Goal: Communication & Community: Participate in discussion

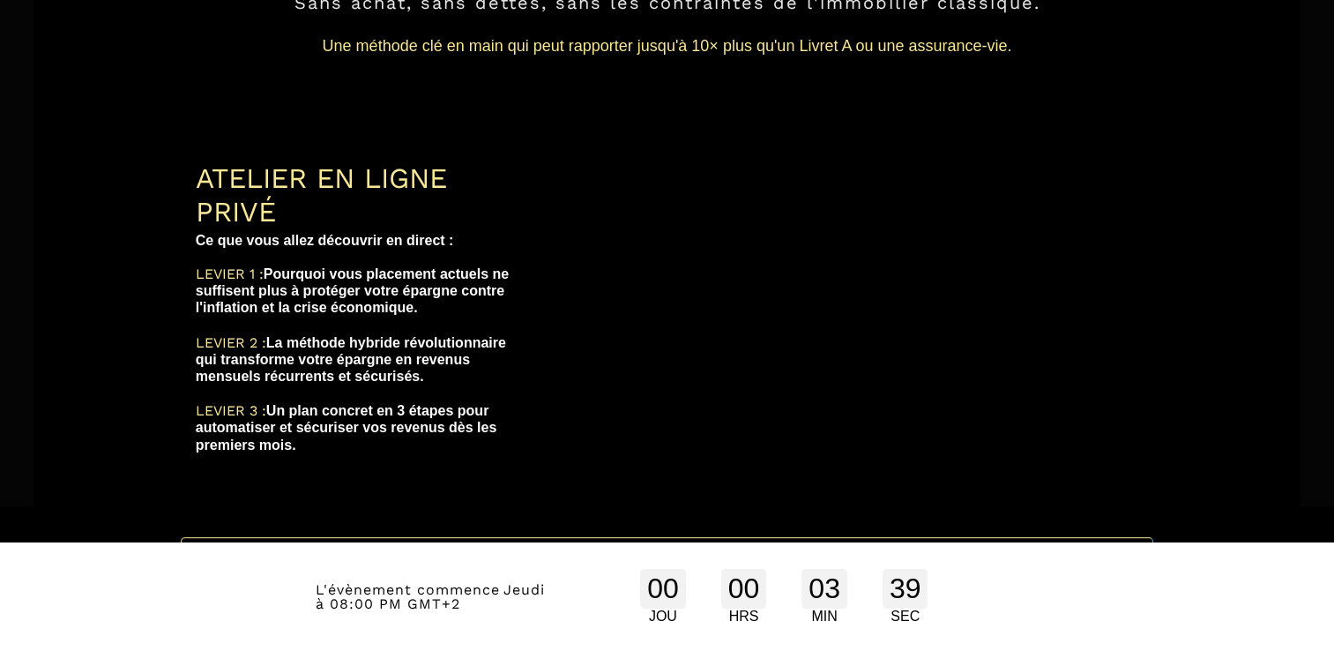
scroll to position [293, 0]
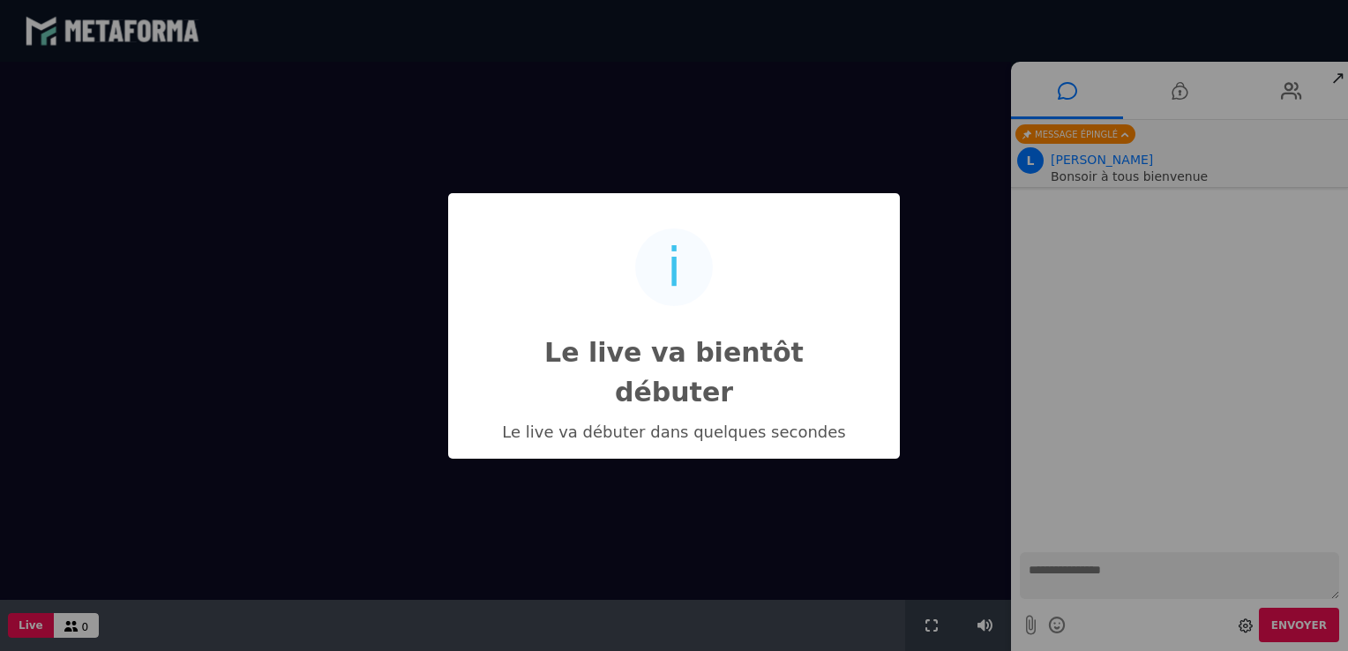
click at [1072, 563] on div "i Le live va bientôt débuter × Le live va débuter dans quelques secondes OK No …" at bounding box center [674, 325] width 1348 height 651
click at [1069, 571] on div "i Le live va bientôt débuter × Le live va débuter dans quelques secondes OK No …" at bounding box center [674, 325] width 1348 height 651
click at [1113, 239] on div "i Le live va bientôt débuter × Le live va débuter dans quelques secondes OK No …" at bounding box center [674, 325] width 1348 height 651
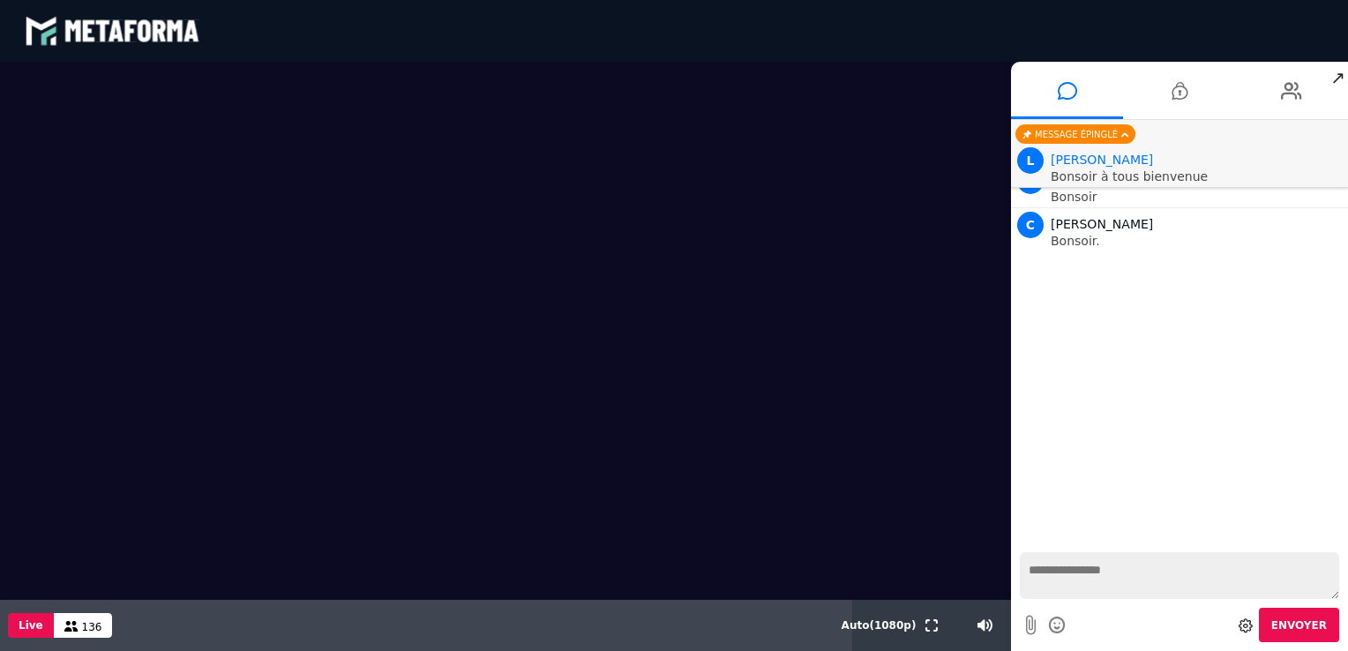
click at [1101, 577] on textarea at bounding box center [1179, 575] width 319 height 47
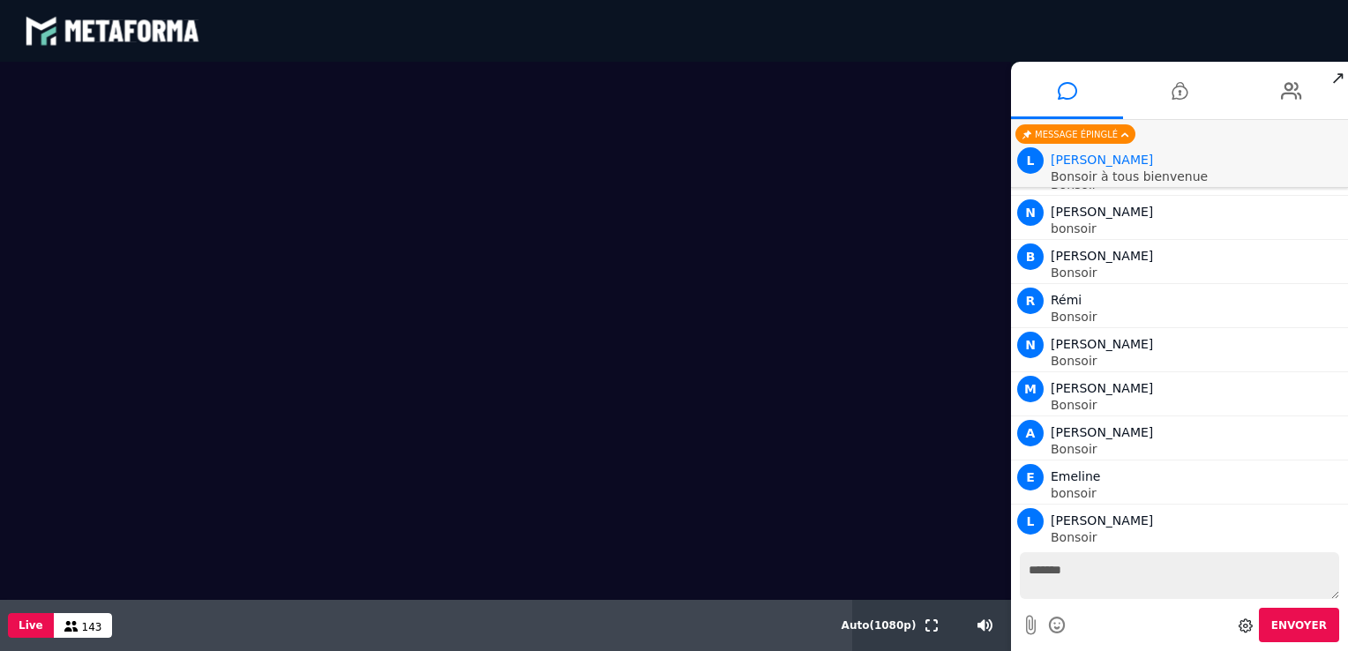
scroll to position [805, 0]
type textarea "*******"
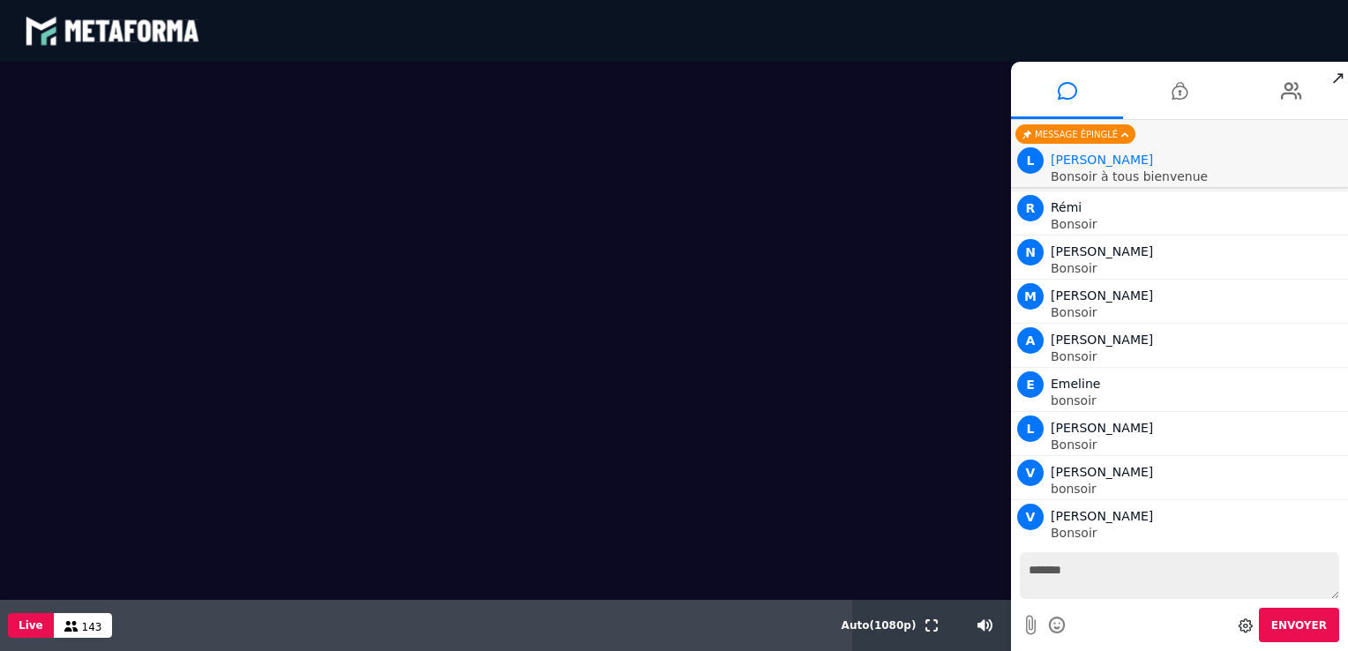
click at [1305, 630] on span "Envoyer" at bounding box center [1299, 625] width 56 height 12
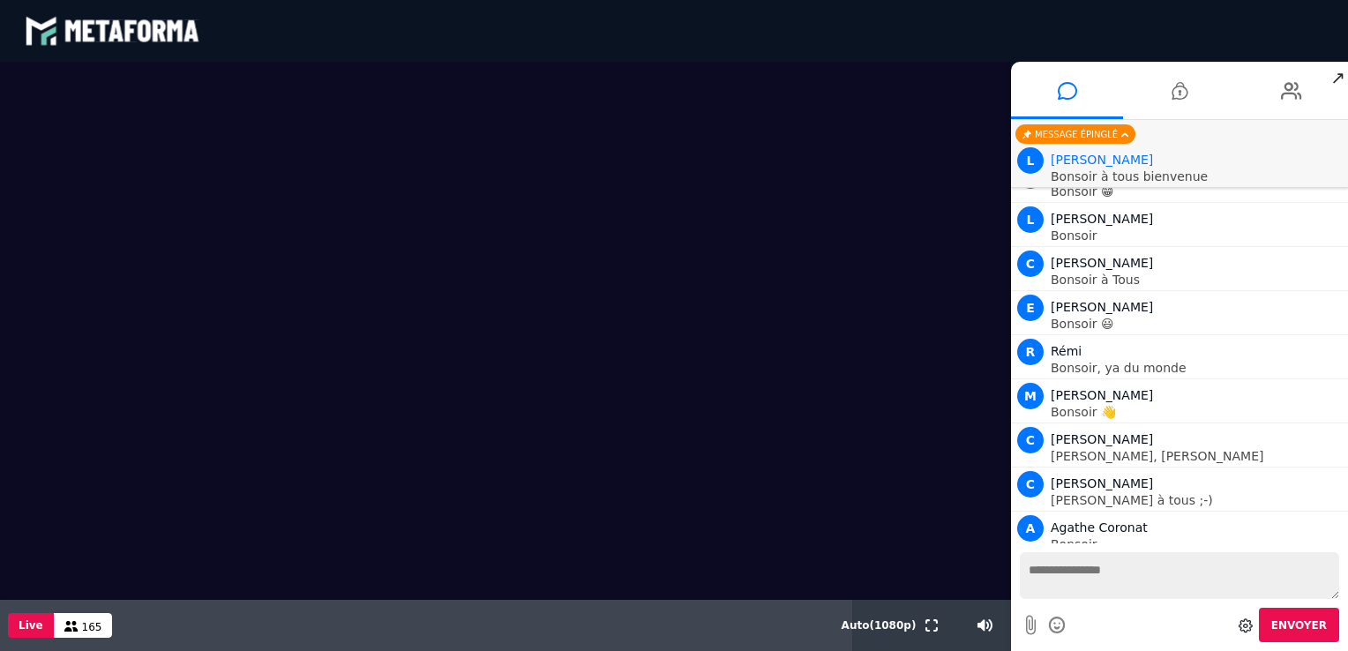
scroll to position [2475, 0]
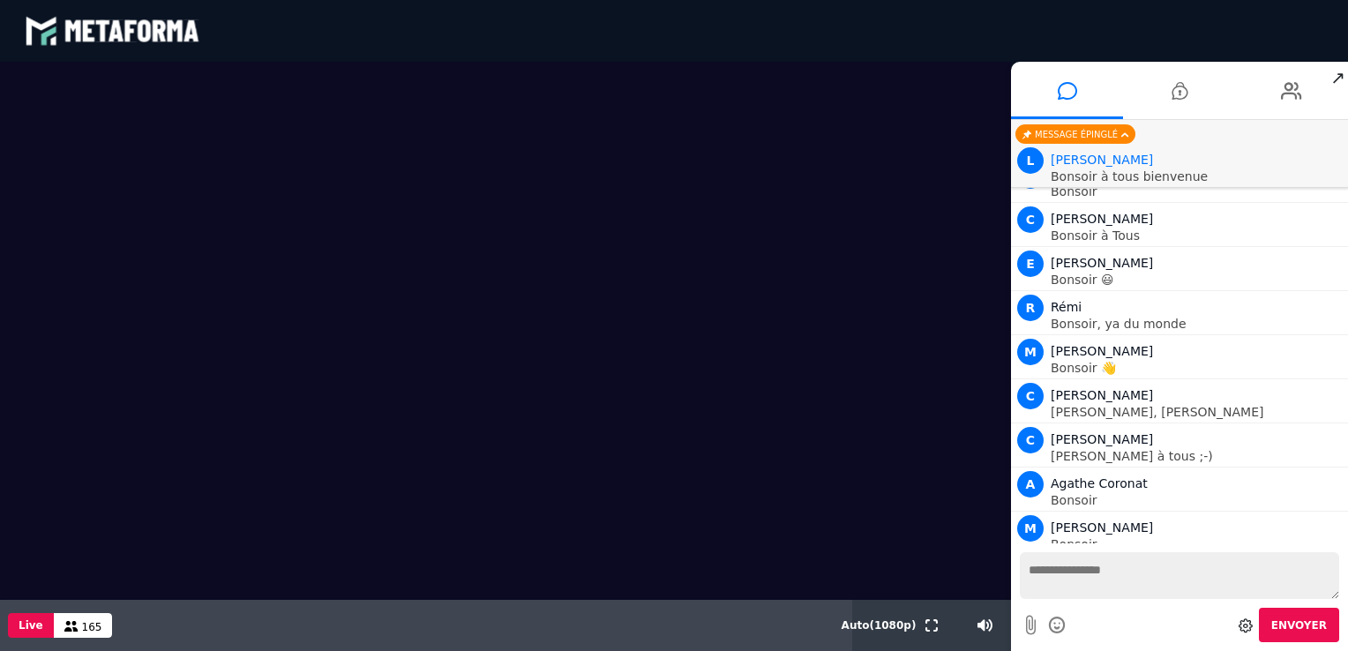
click at [1057, 626] on icon at bounding box center [1057, 625] width 19 height 22
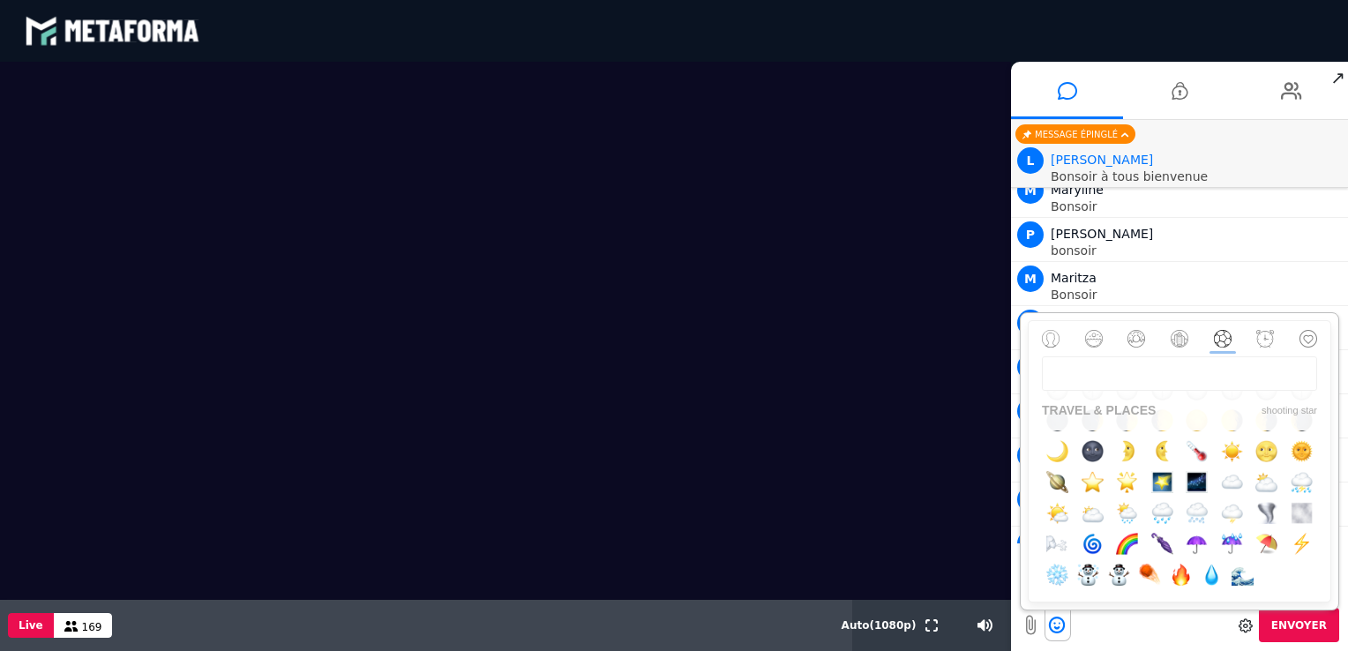
scroll to position [0, 0]
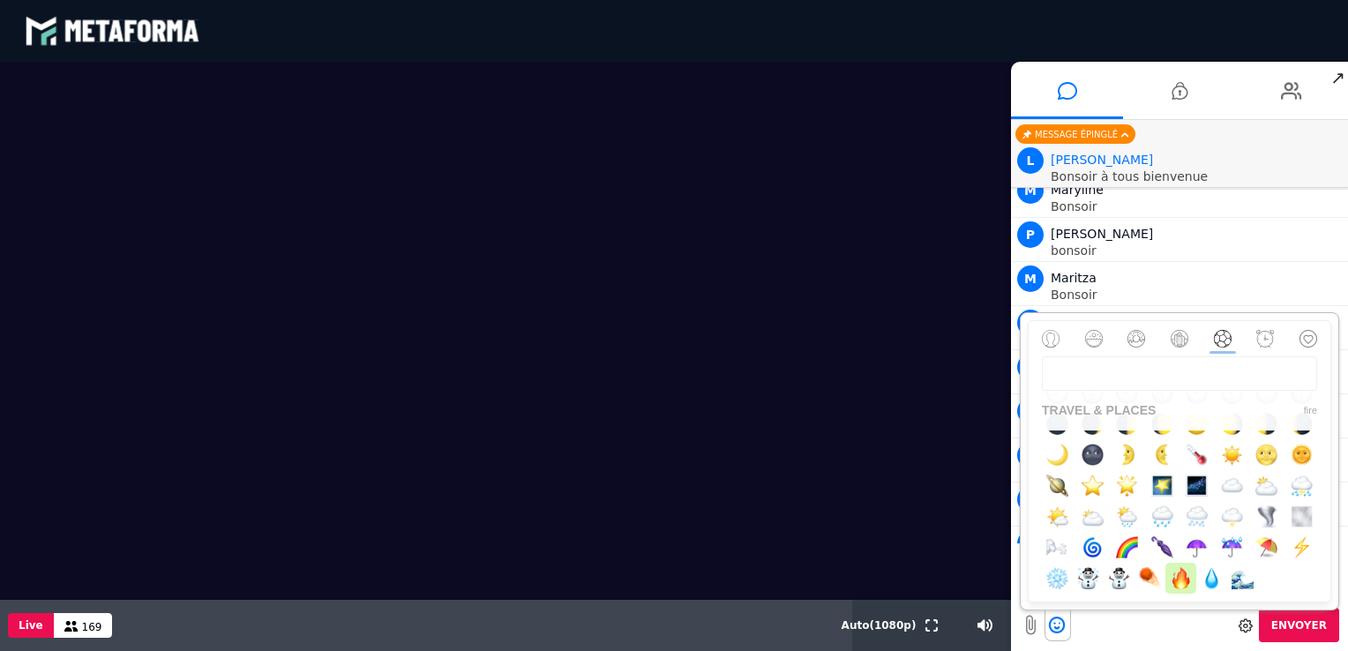
click at [1175, 586] on img "button" at bounding box center [1180, 578] width 22 height 22
type textarea "**"
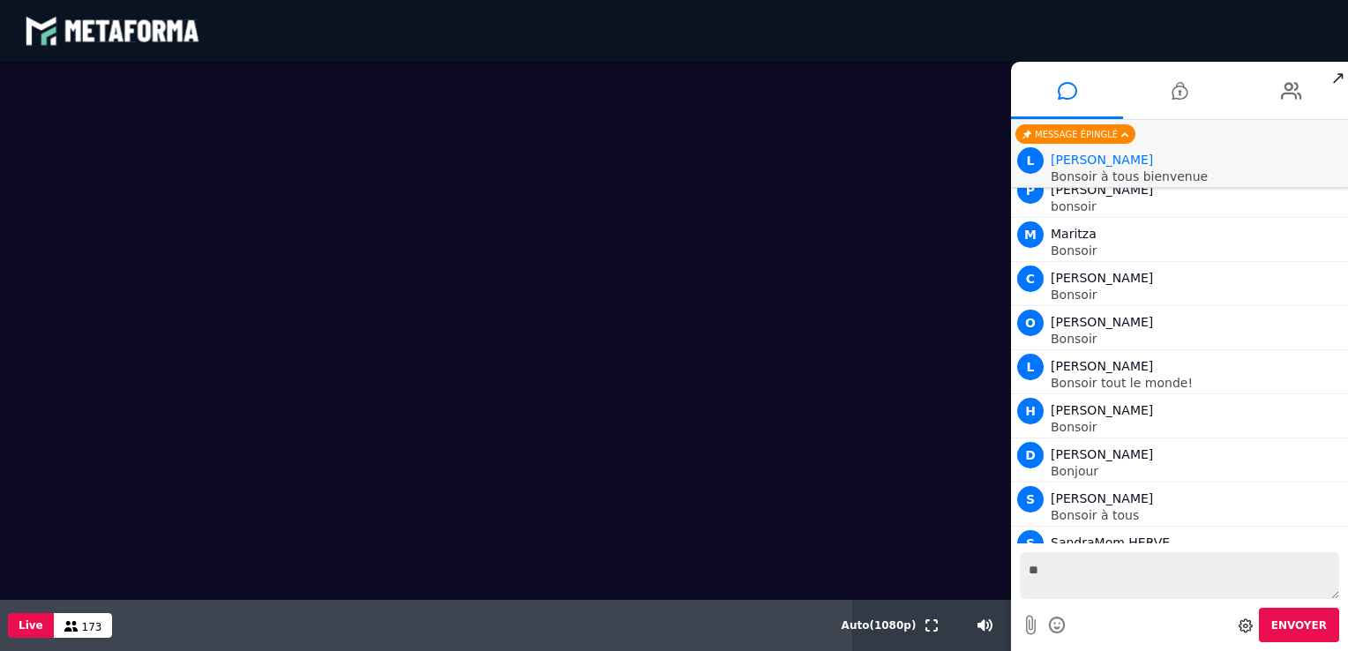
click at [1288, 621] on span "Envoyer" at bounding box center [1299, 625] width 56 height 12
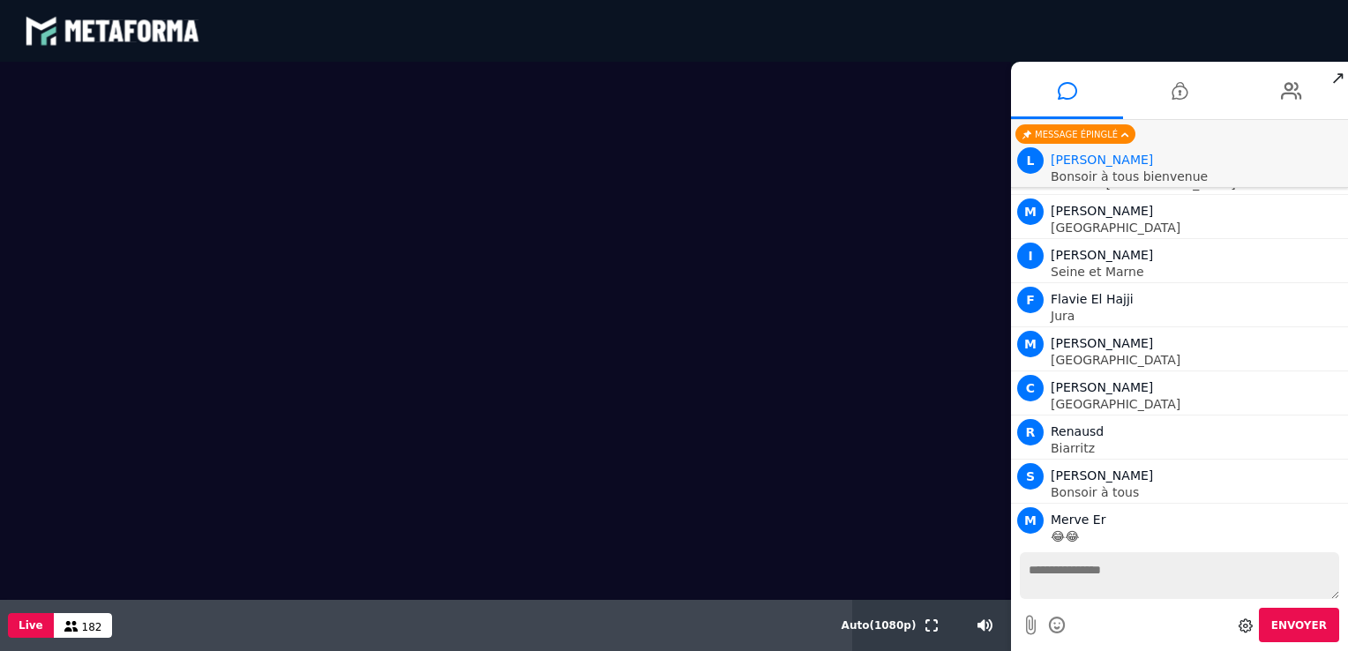
scroll to position [5373, 0]
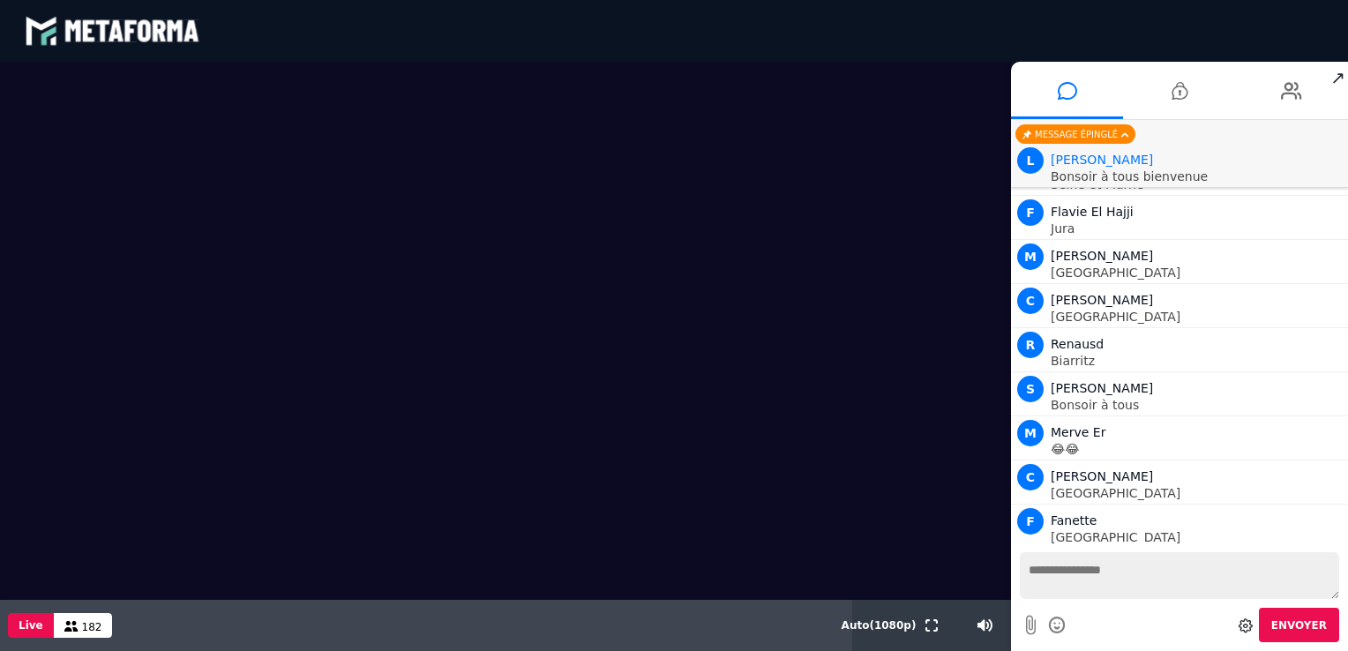
click at [1083, 585] on textarea at bounding box center [1179, 575] width 319 height 47
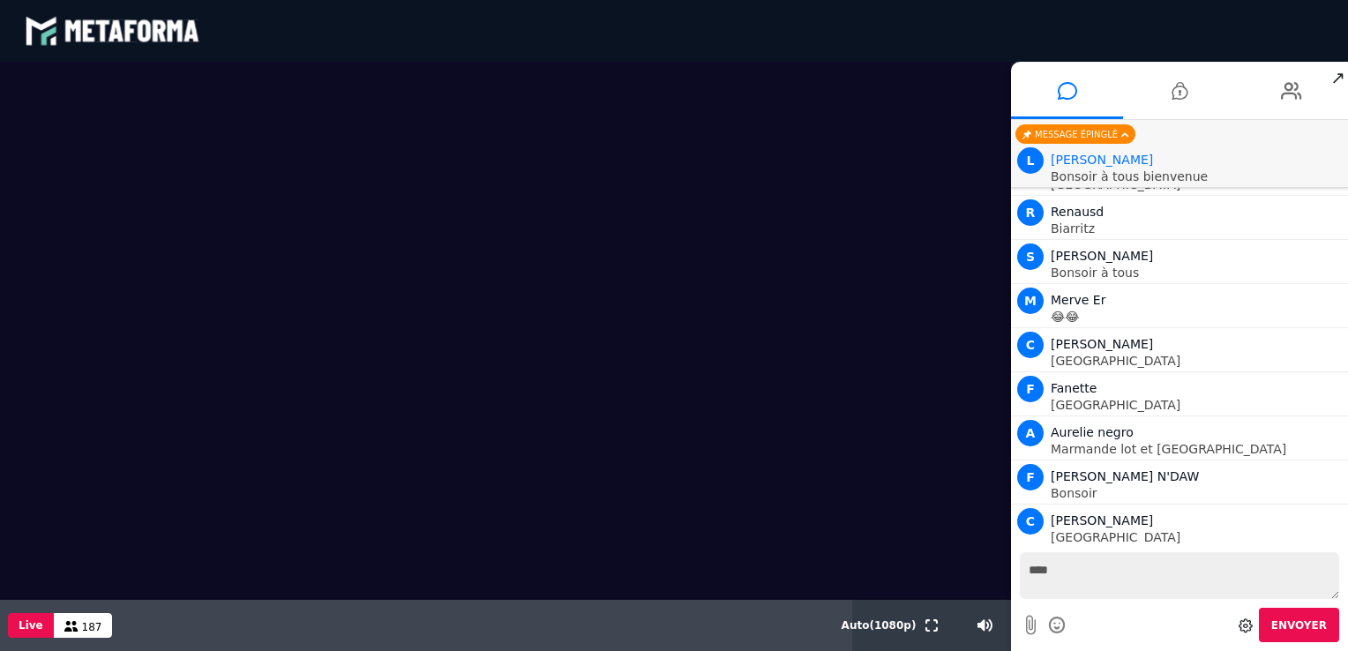
scroll to position [5549, 0]
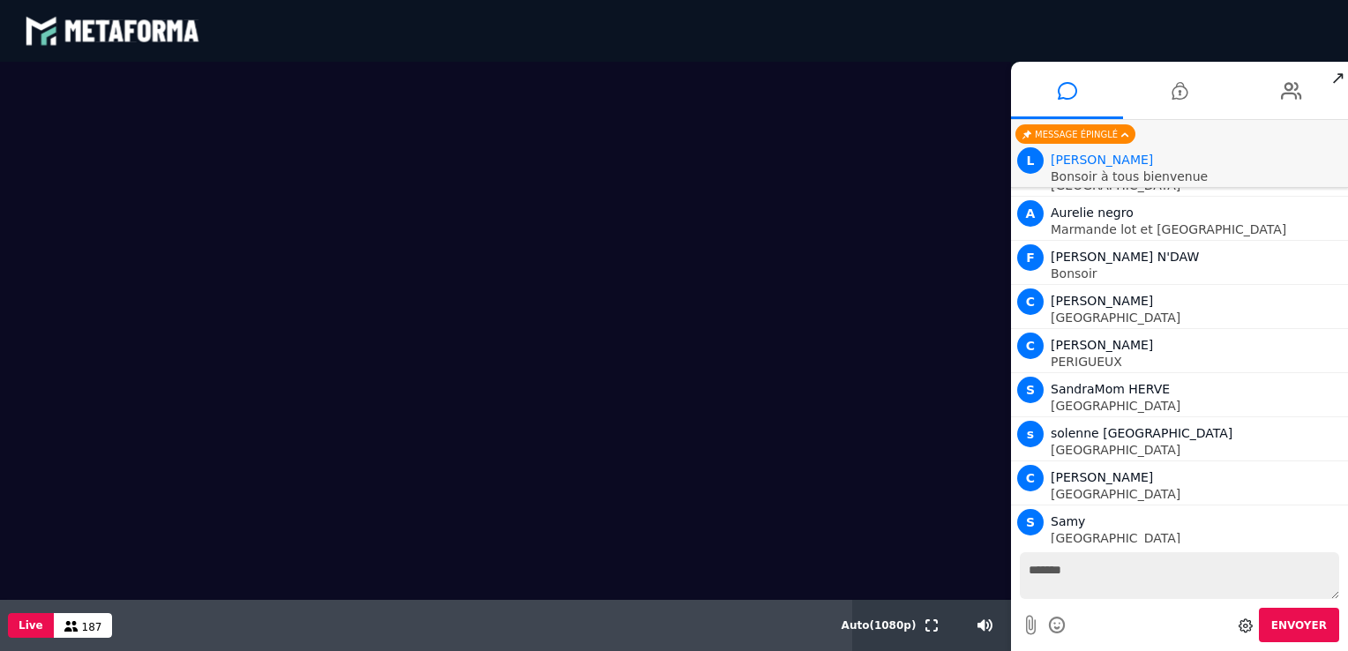
type textarea "*******"
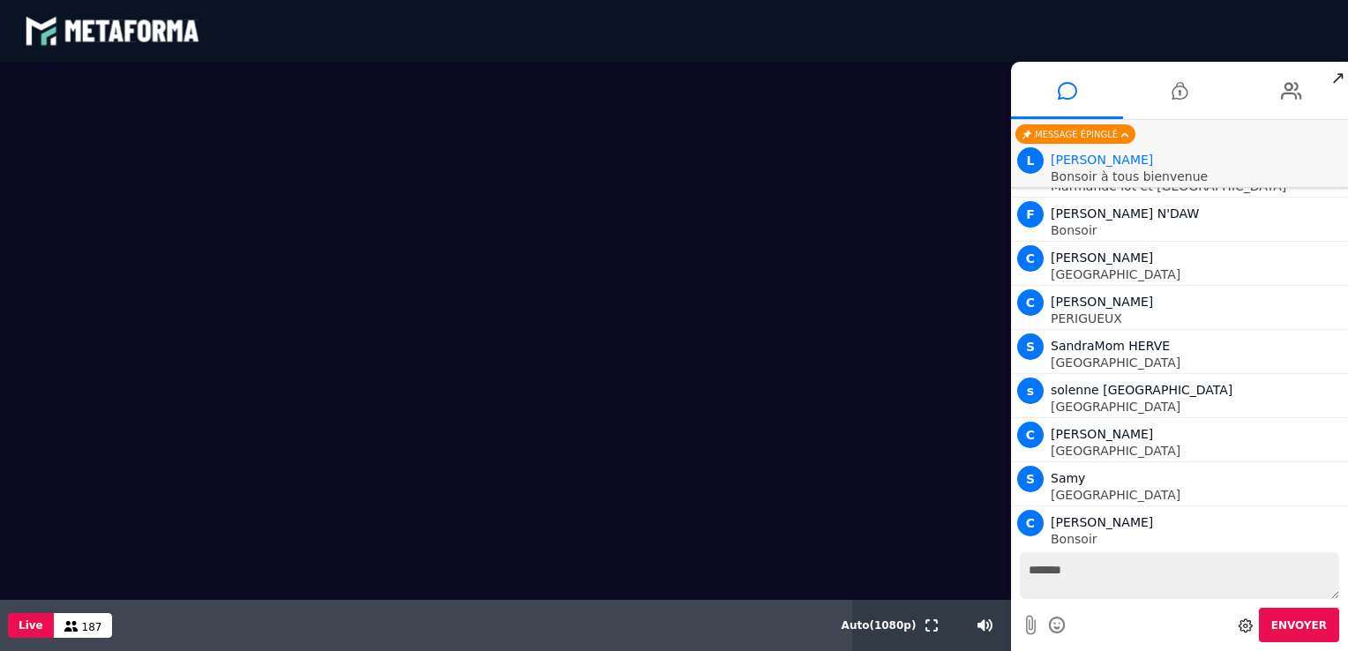
click at [1289, 624] on span "Envoyer" at bounding box center [1299, 625] width 56 height 12
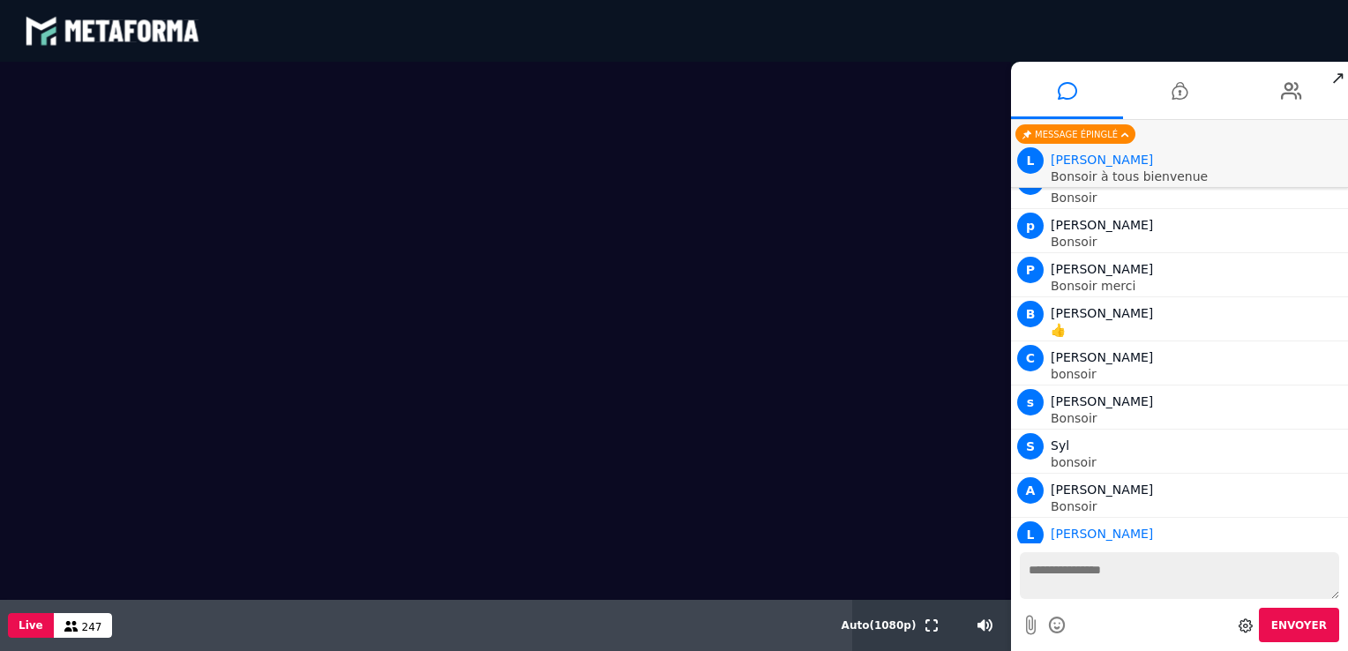
scroll to position [10561, 0]
click at [1072, 583] on textarea at bounding box center [1179, 575] width 319 height 47
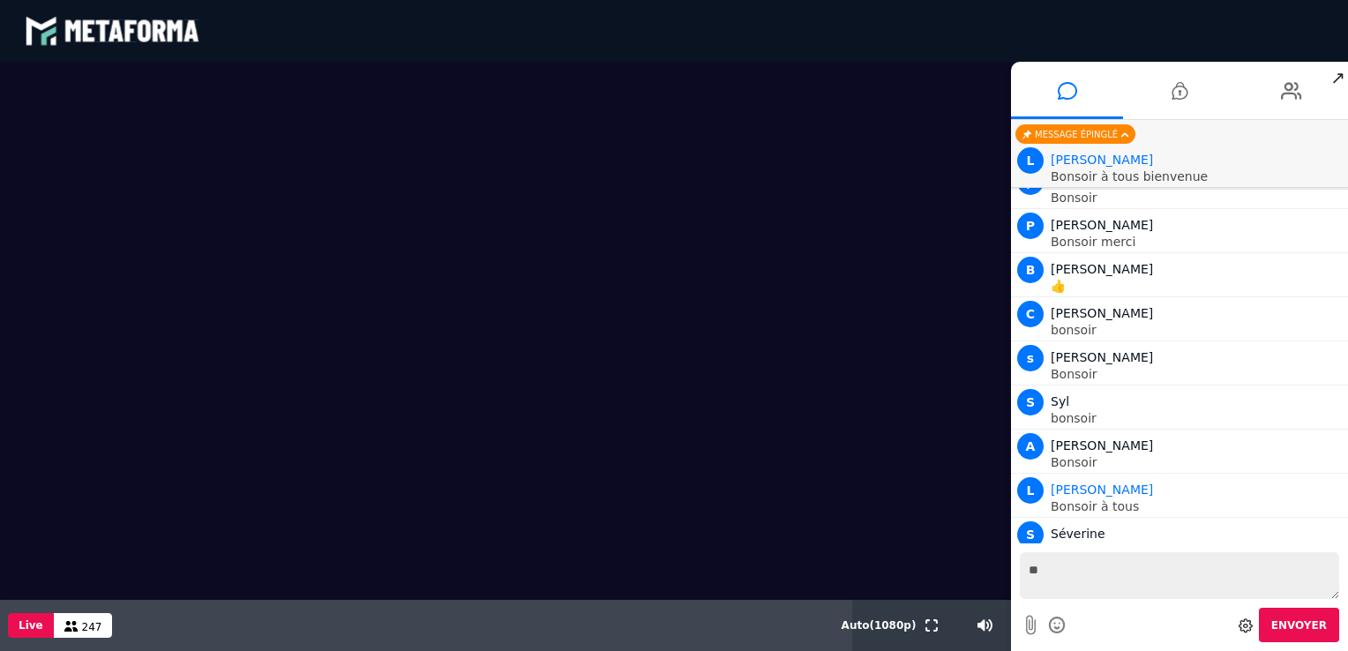
type textarea "*"
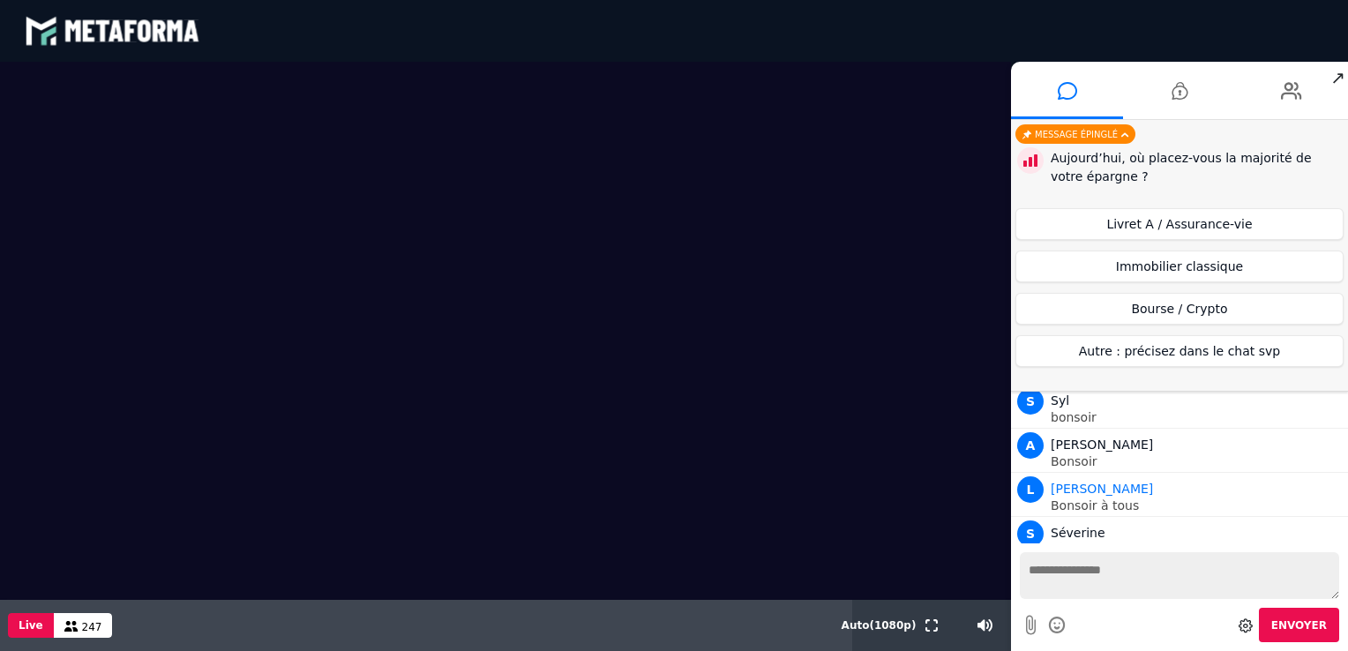
click at [1055, 616] on icon at bounding box center [1057, 625] width 19 height 22
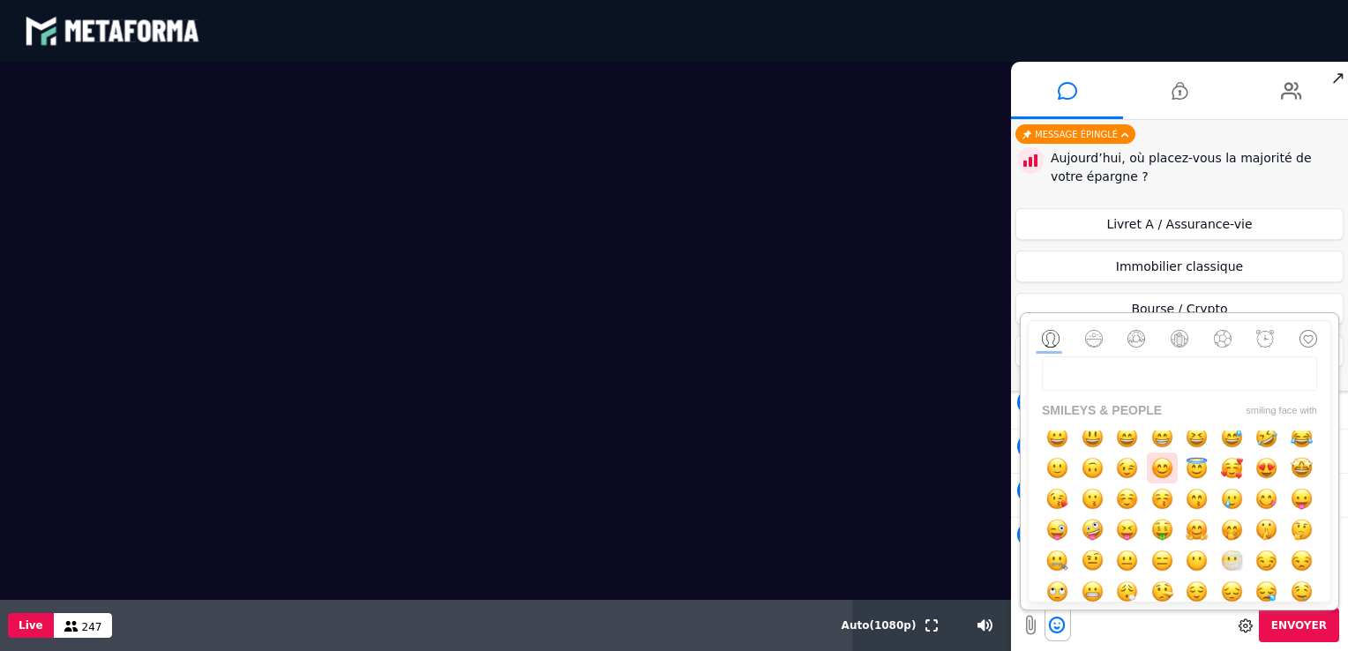
scroll to position [10, 0]
click at [1139, 343] on button "button" at bounding box center [1136, 338] width 18 height 35
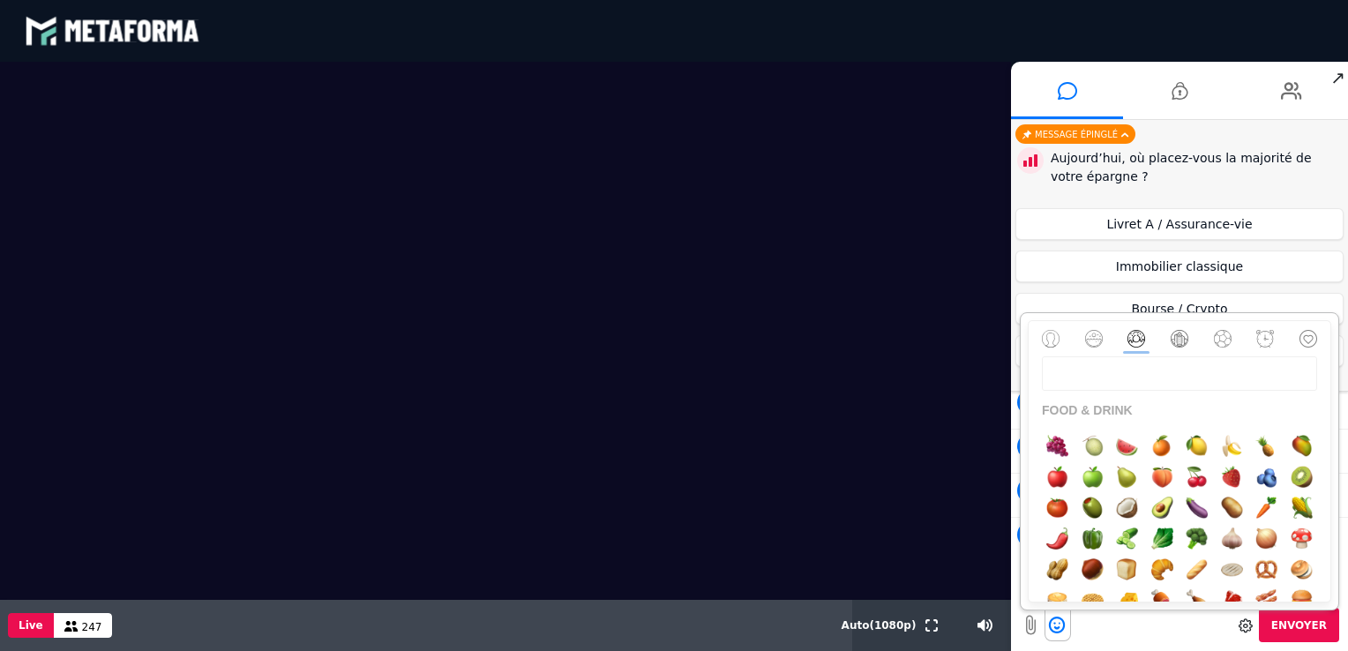
click at [1171, 340] on button "button" at bounding box center [1179, 338] width 18 height 35
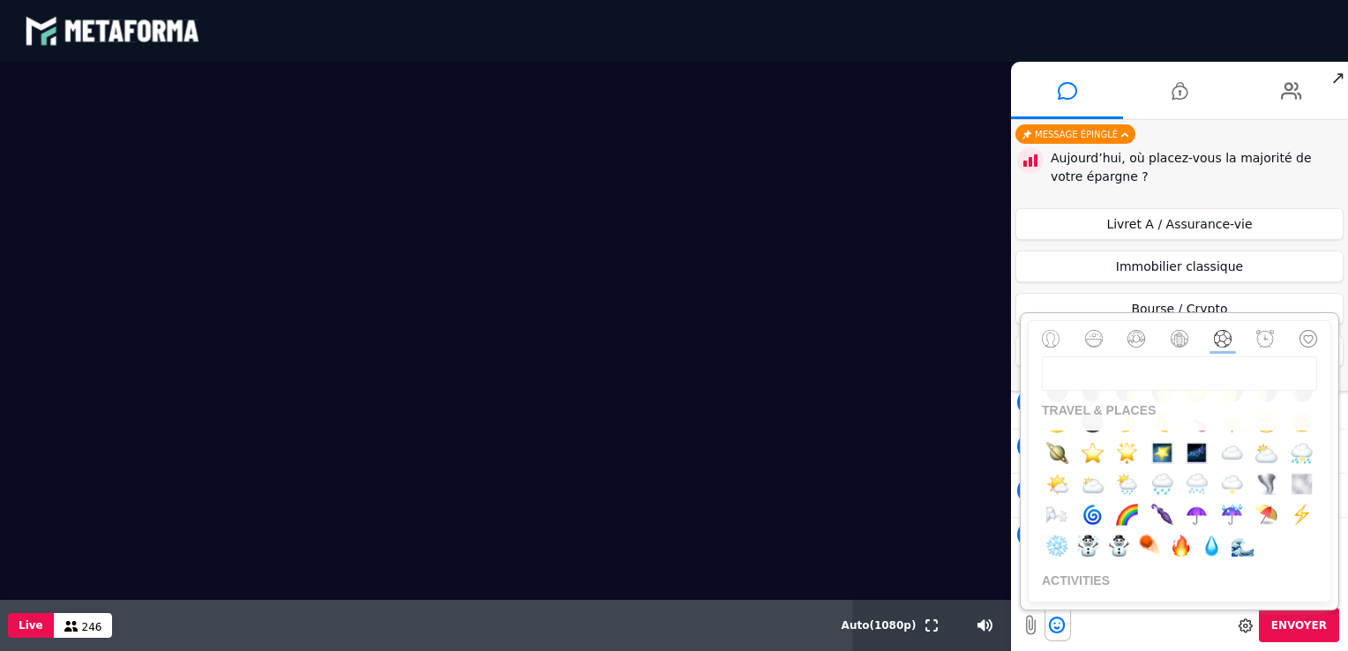
scroll to position [3880, 0]
click at [1107, 288] on div "Livret A / Assurance-vie Immobilier classique Bourse / Crypto Autre : précisez …" at bounding box center [1179, 292] width 328 height 169
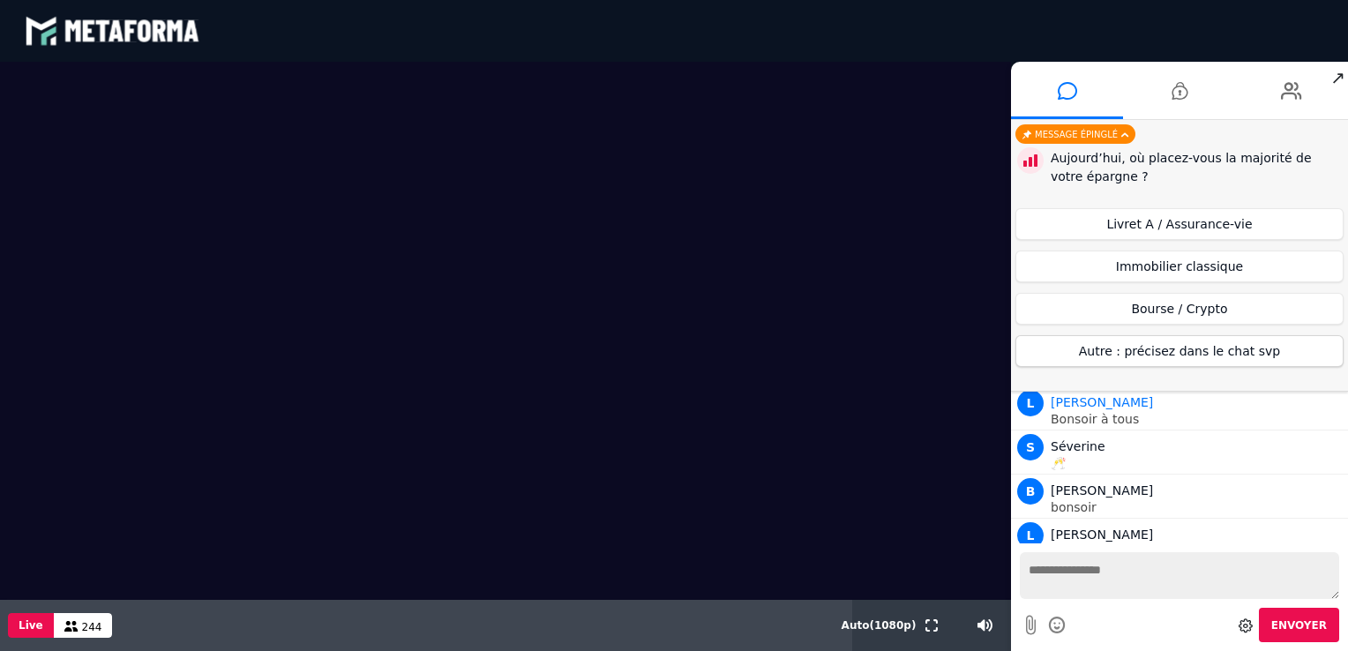
scroll to position [10737, 0]
click at [1187, 351] on button "Autre : précisez dans le chat svp" at bounding box center [1179, 351] width 328 height 32
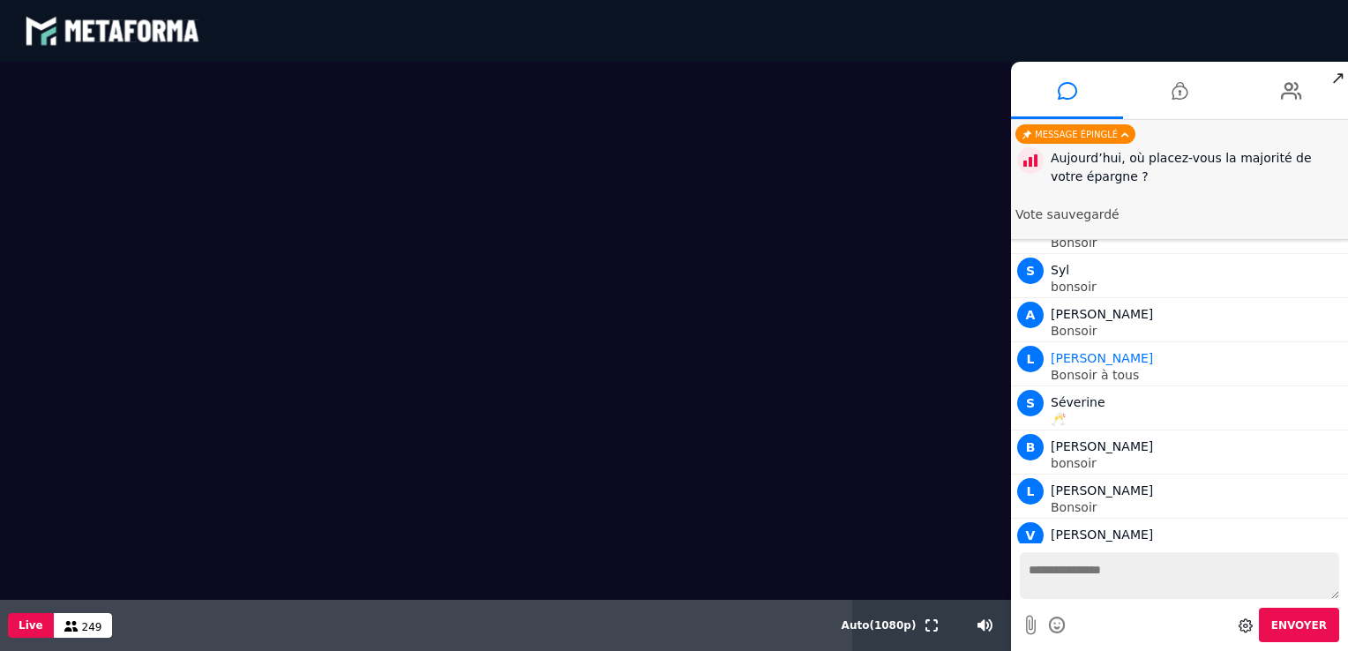
click at [1115, 584] on textarea at bounding box center [1179, 575] width 319 height 47
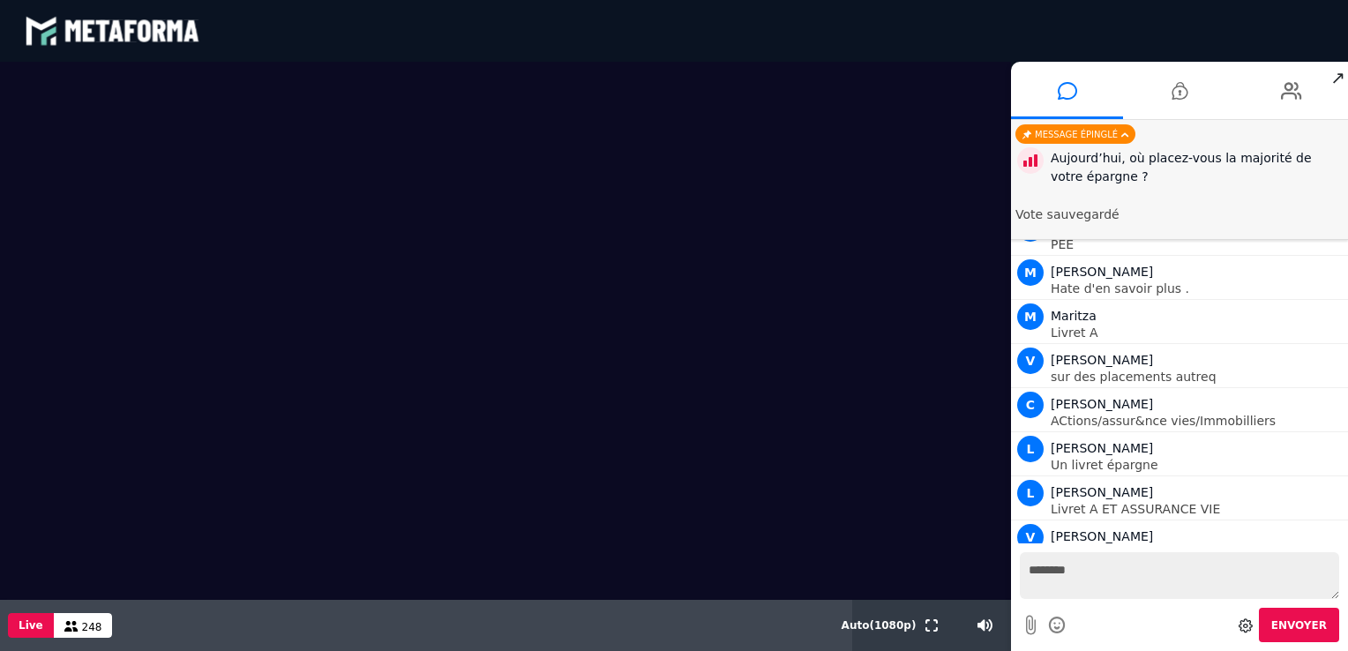
scroll to position [11133, 0]
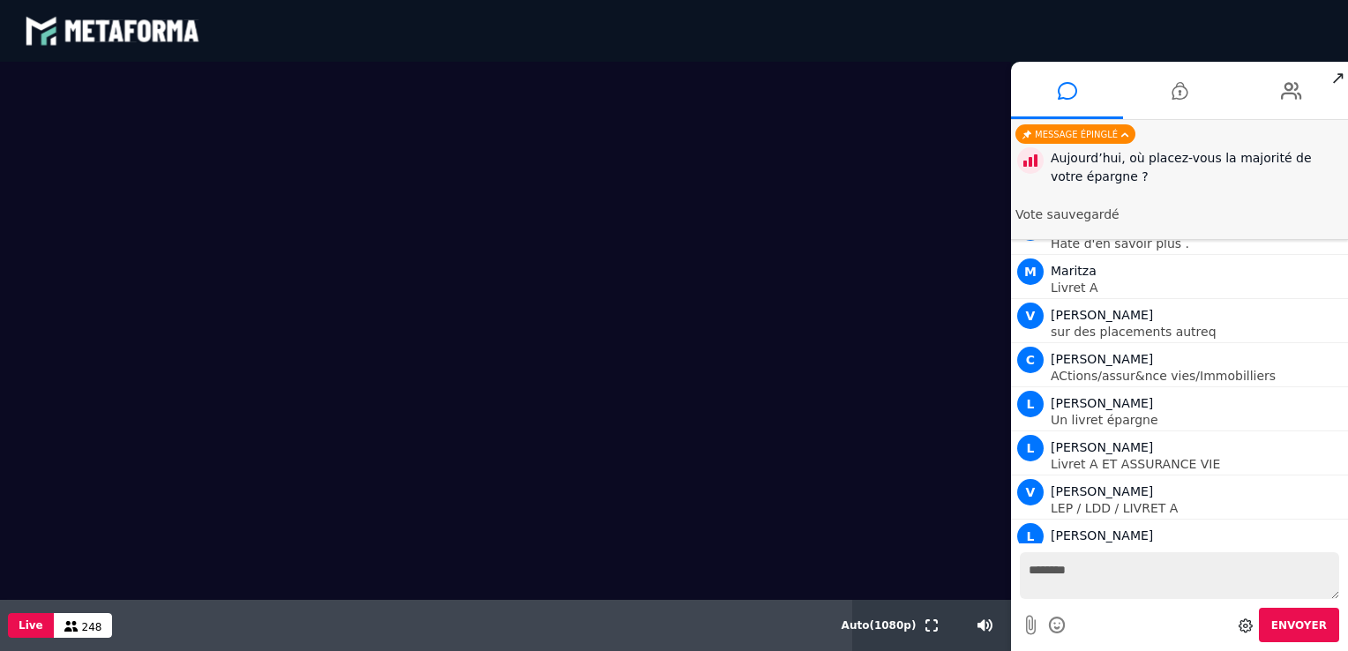
type textarea "********"
click at [1295, 616] on button "Envoyer" at bounding box center [1299, 625] width 80 height 34
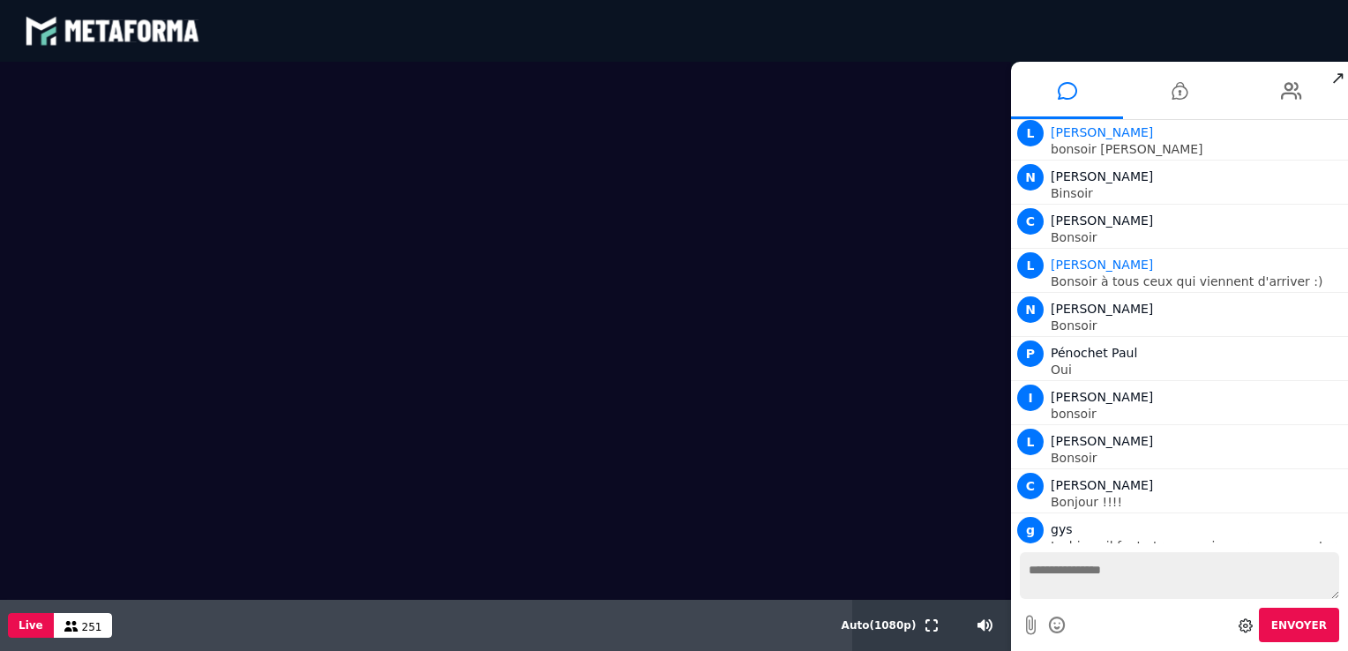
scroll to position [12694, 0]
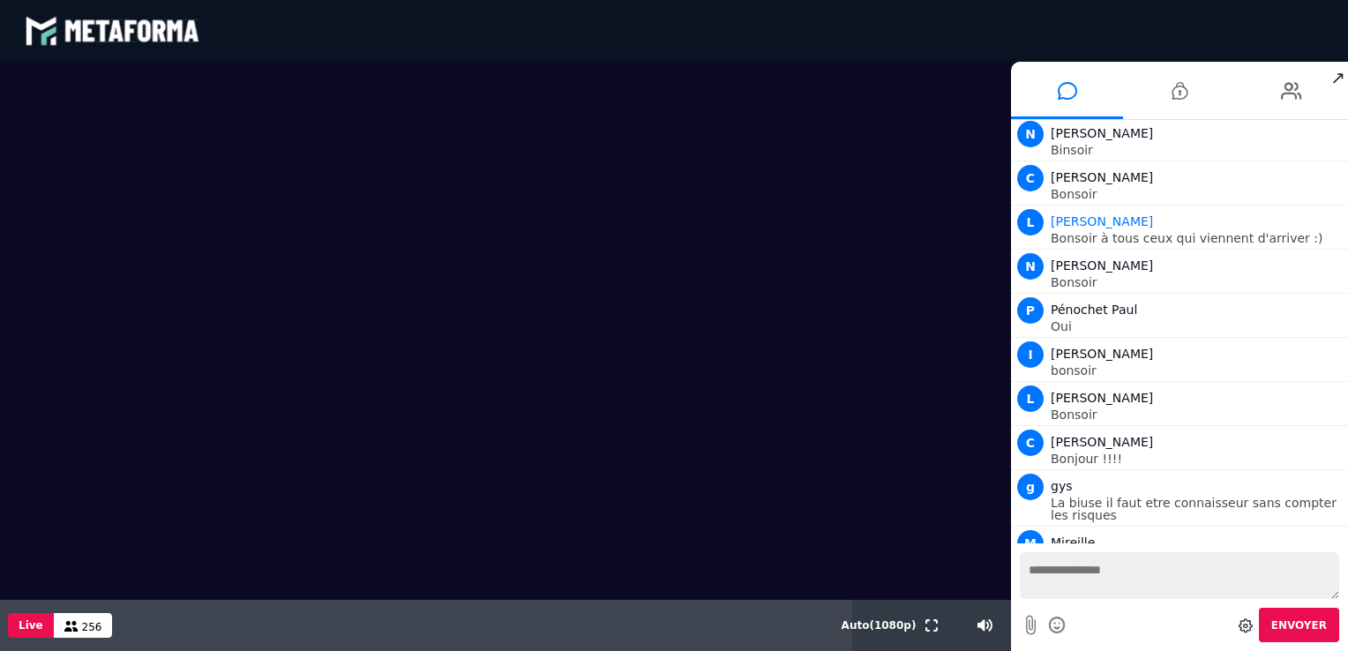
click at [1063, 568] on textarea at bounding box center [1179, 575] width 319 height 47
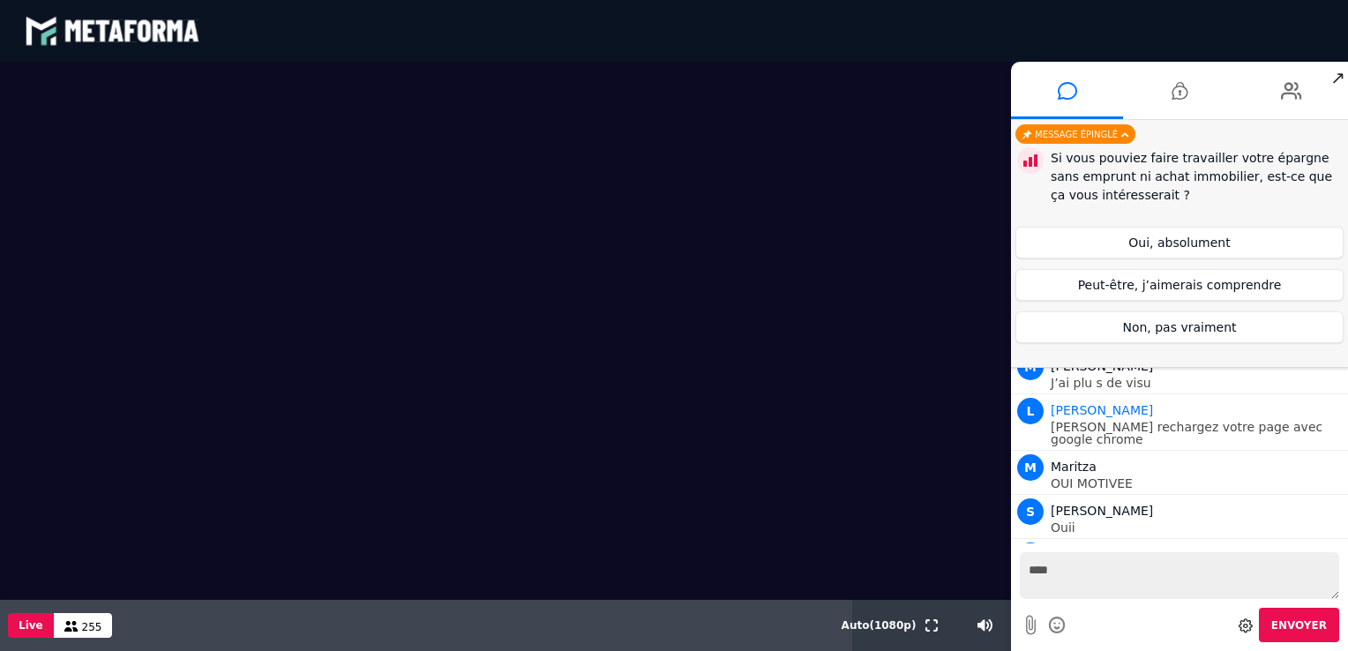
scroll to position [12958, 0]
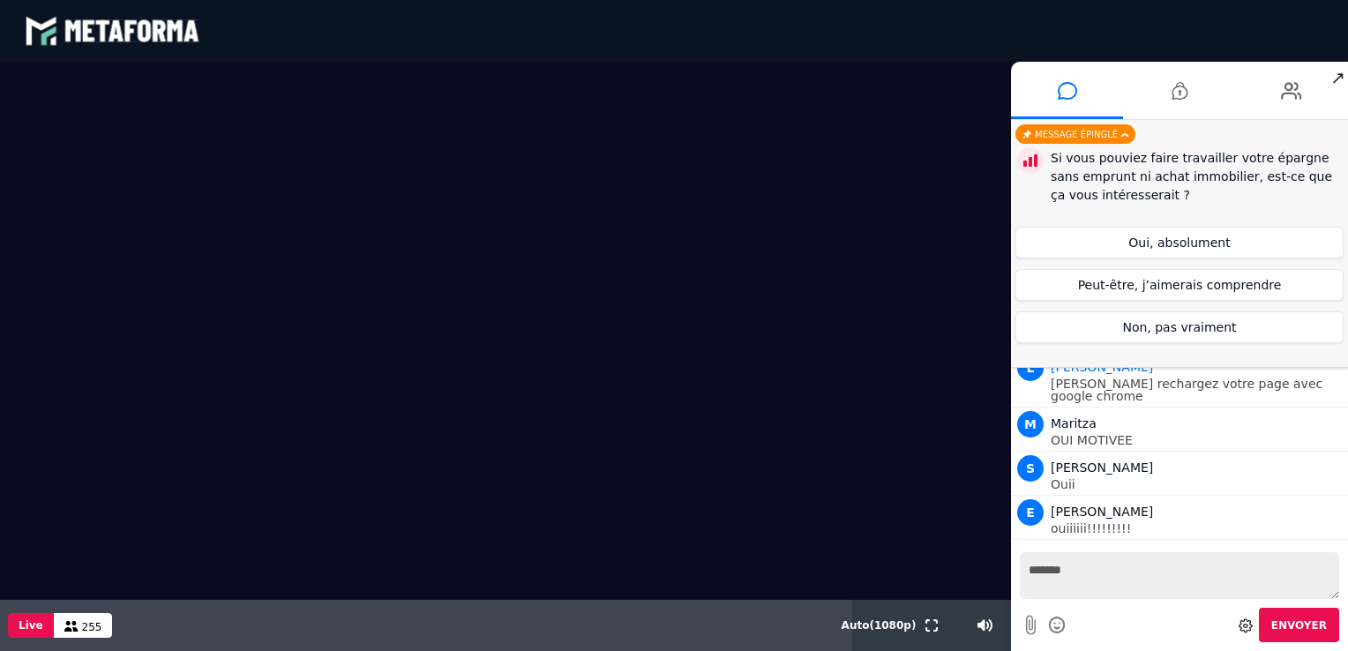
type textarea "********"
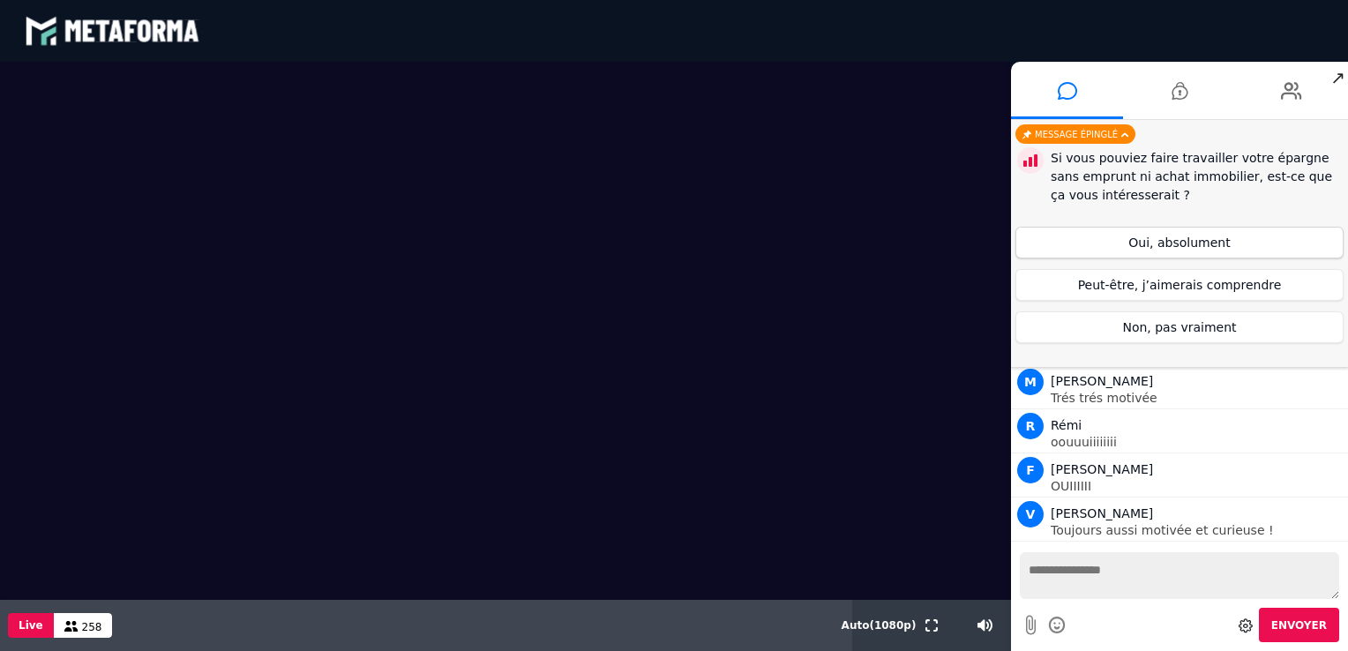
scroll to position [13441, 0]
click at [1164, 284] on button "Peut-être, j’aimerais comprendre" at bounding box center [1179, 285] width 328 height 32
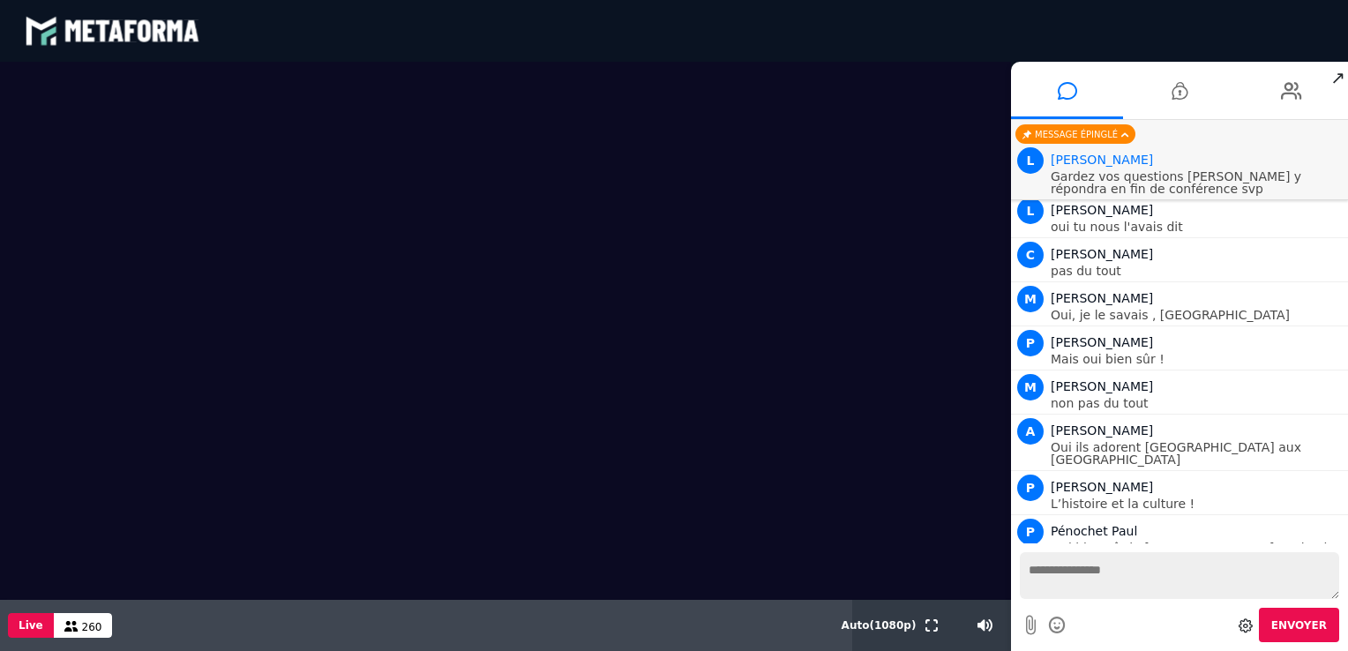
scroll to position [14671, 0]
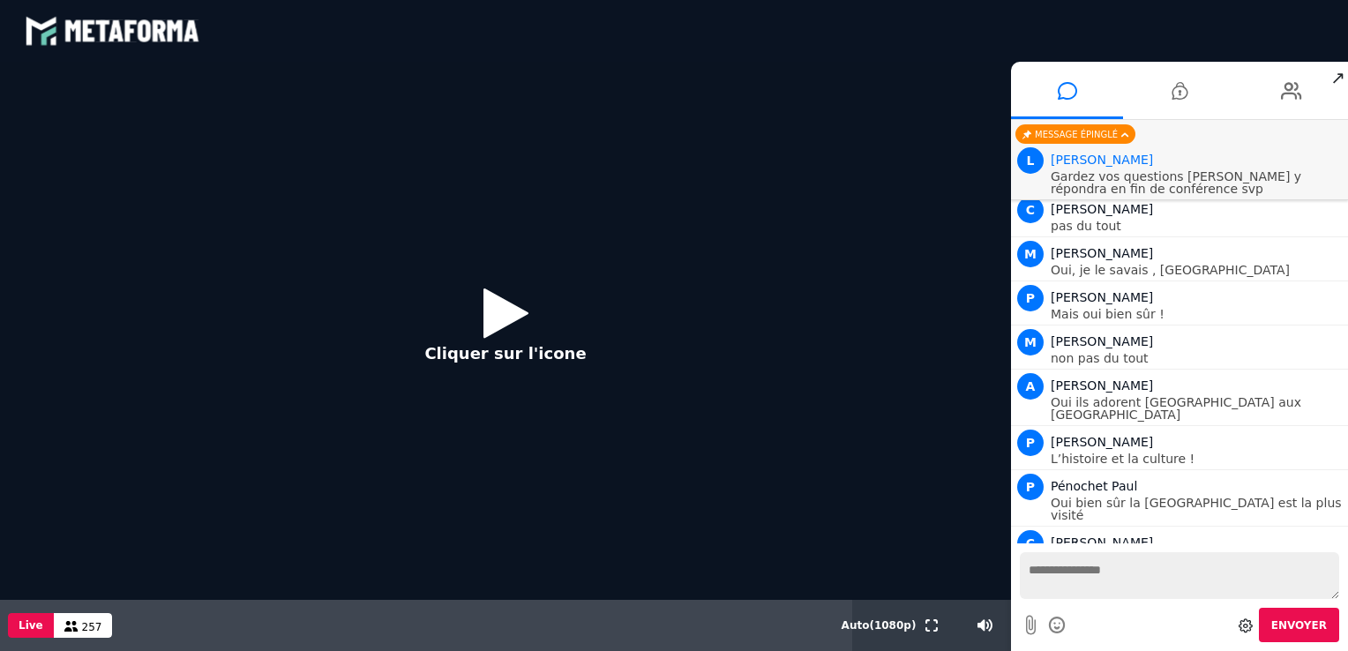
click at [504, 317] on icon at bounding box center [505, 312] width 45 height 57
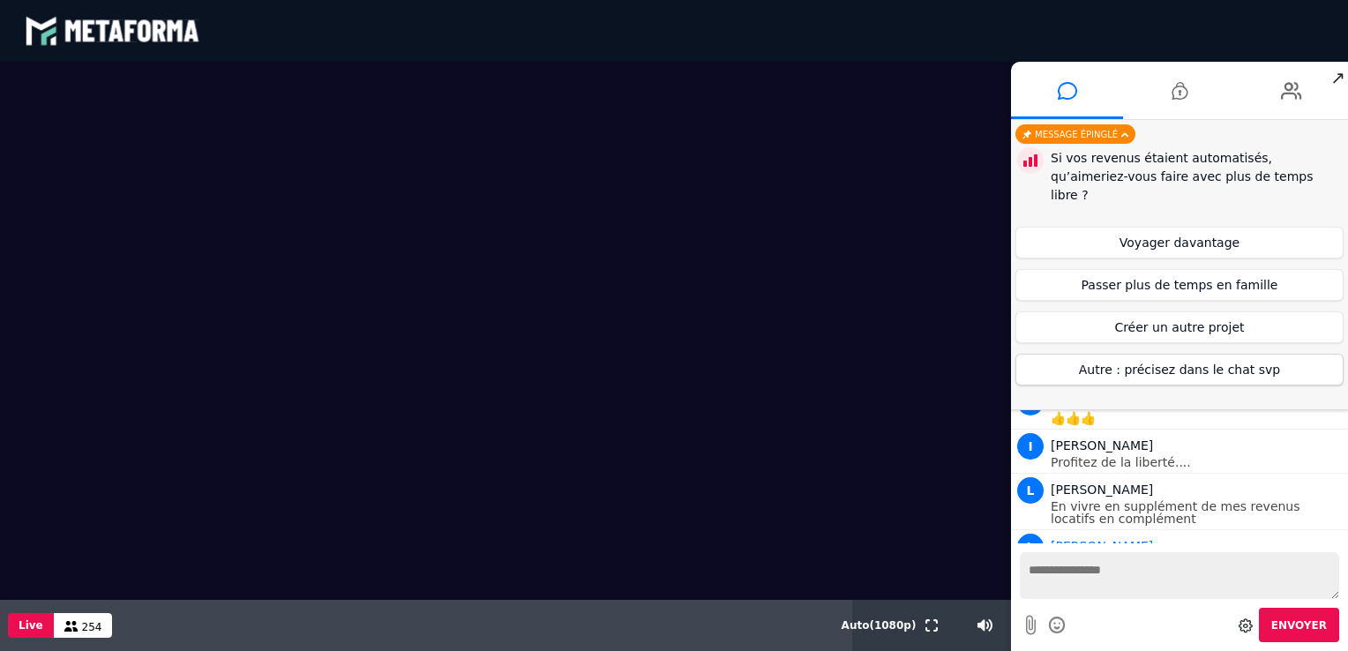
scroll to position [15617, 0]
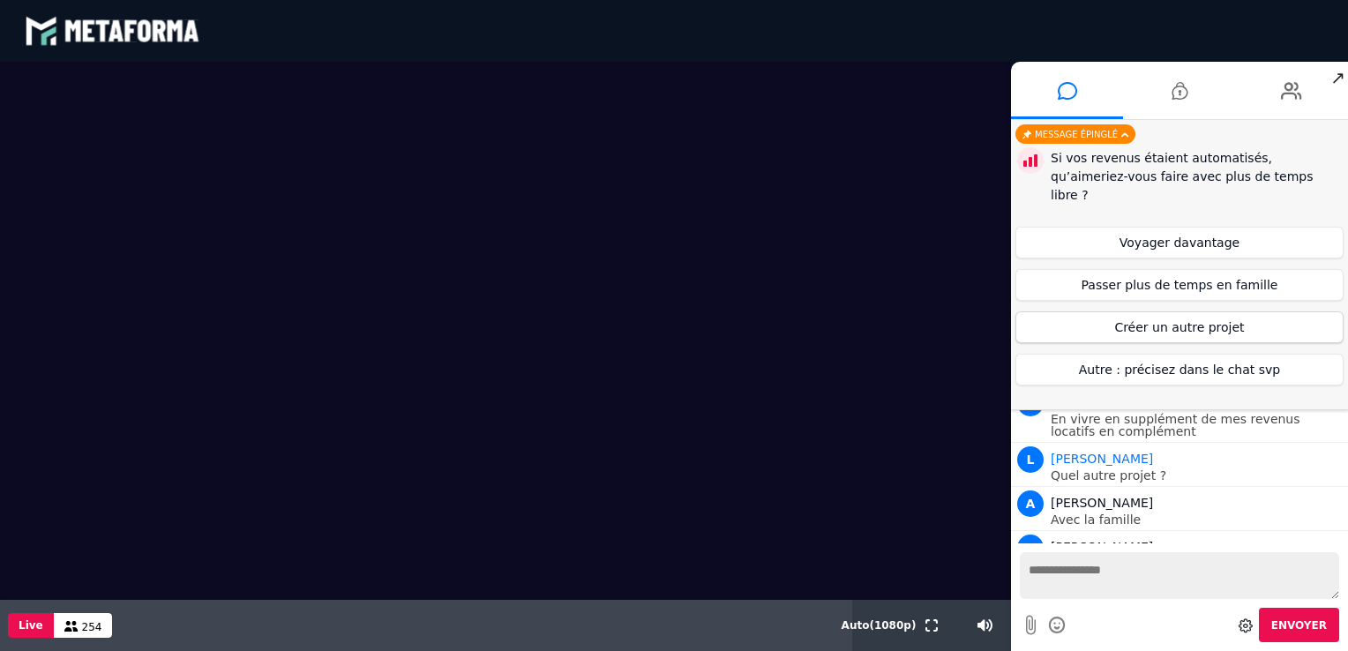
click at [1174, 311] on button "Créer un autre projet" at bounding box center [1179, 327] width 328 height 32
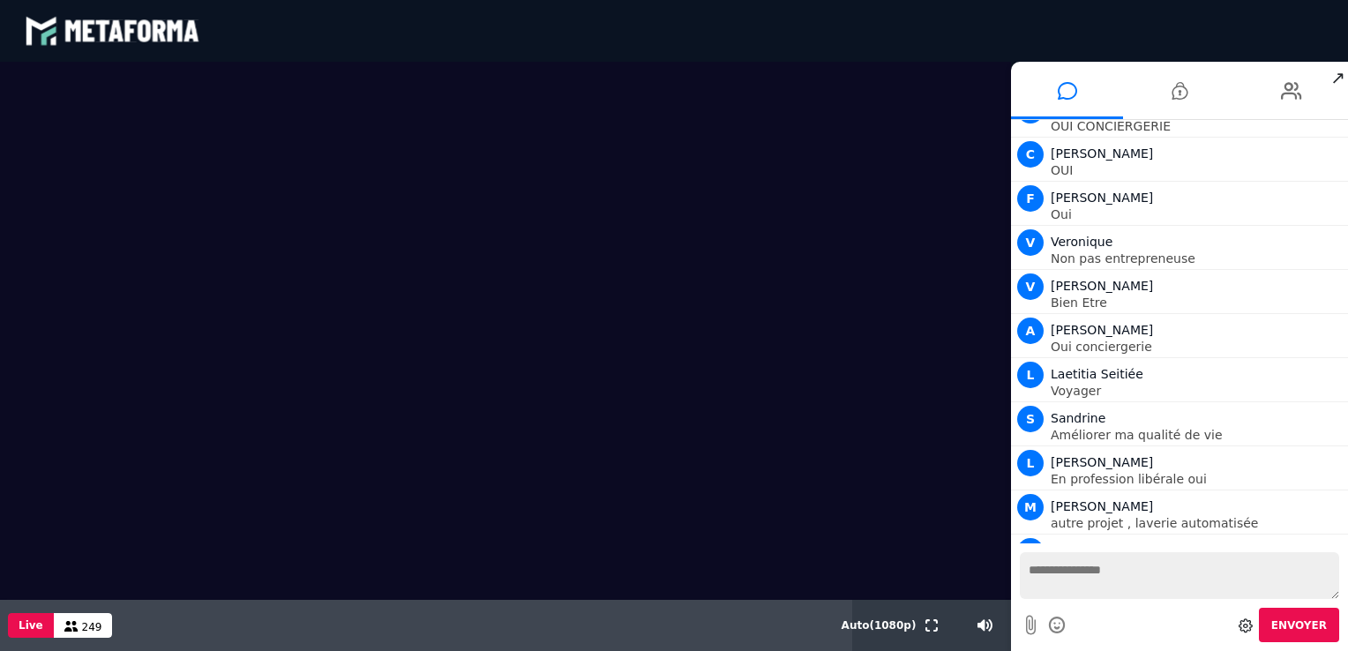
scroll to position [16453, 0]
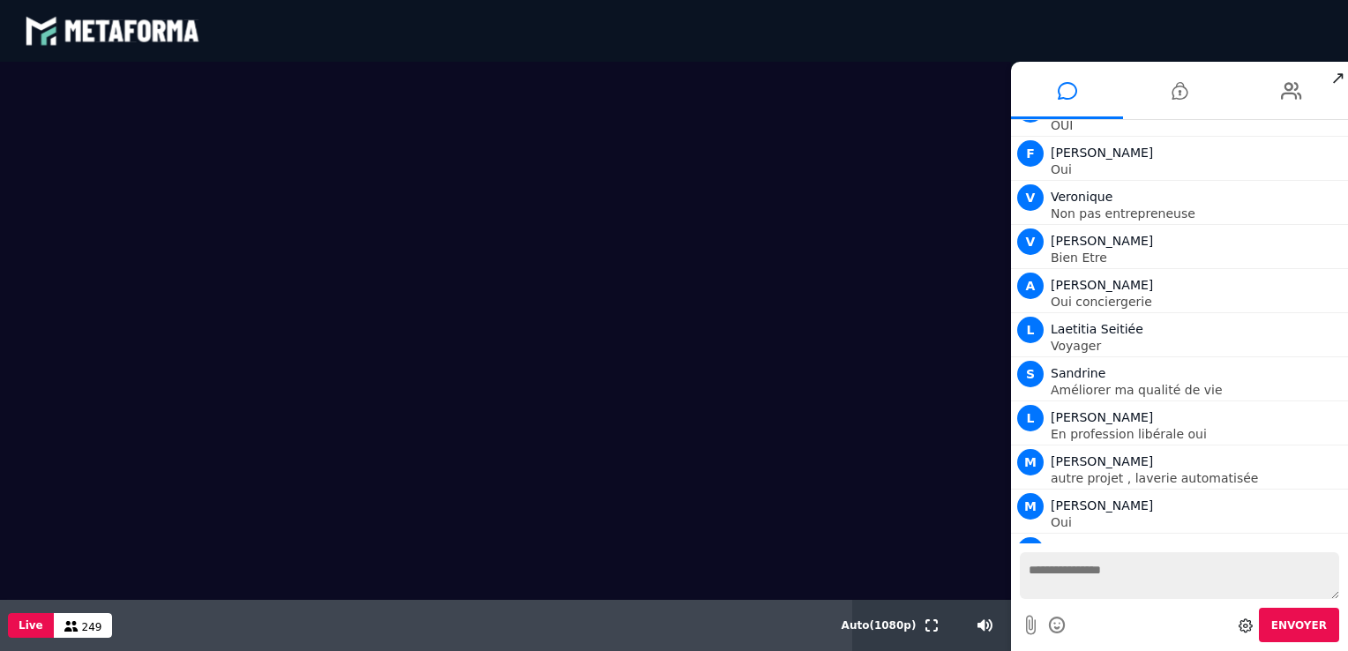
click at [1136, 582] on textarea at bounding box center [1179, 575] width 319 height 47
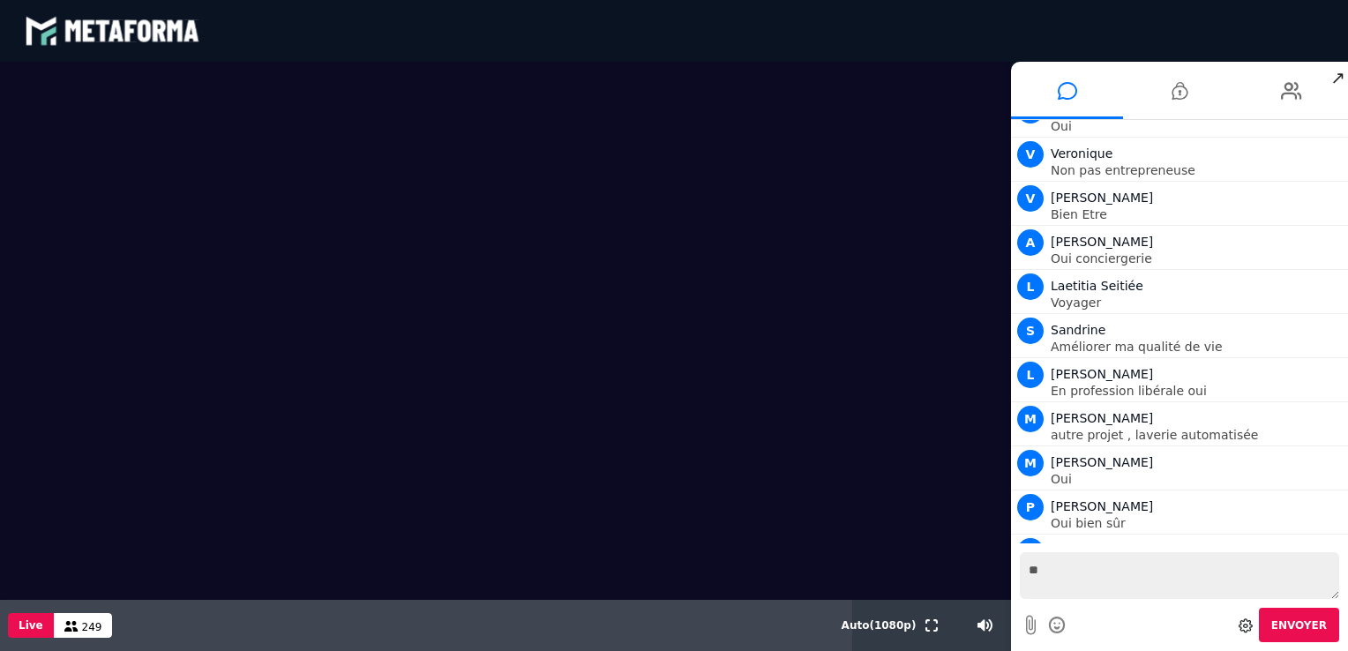
type textarea "*"
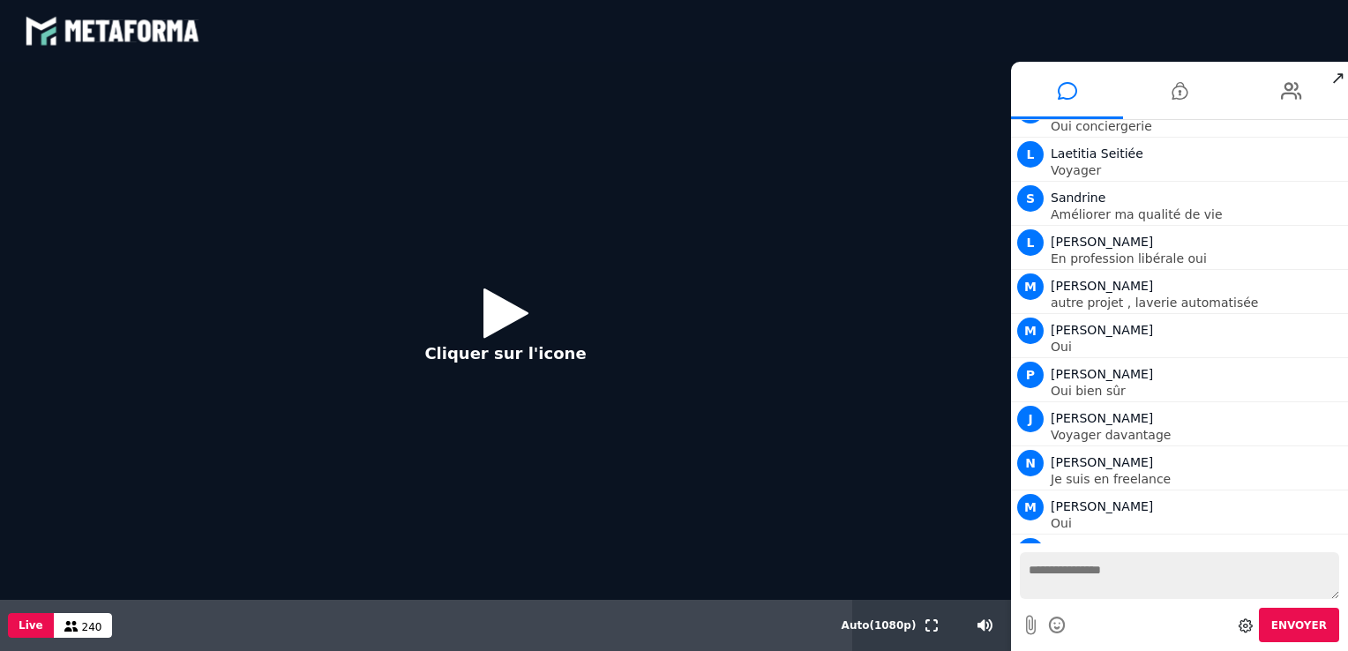
scroll to position [16672, 0]
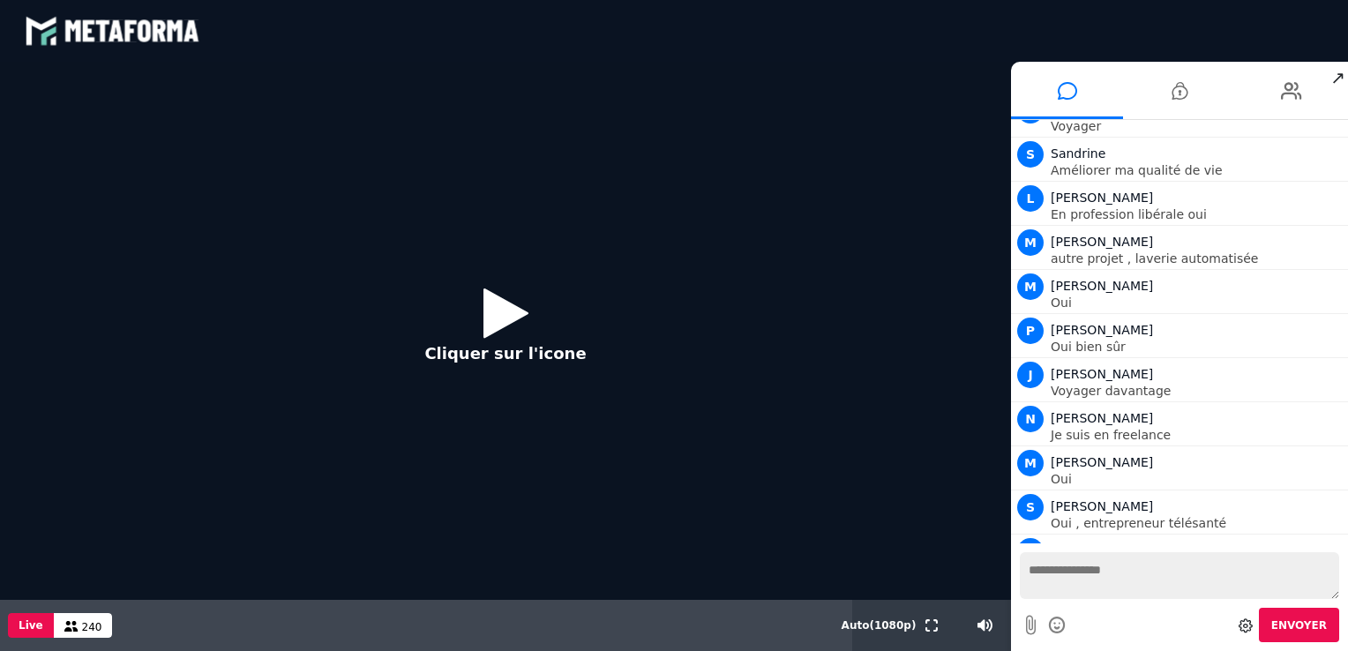
click at [505, 312] on icon at bounding box center [505, 312] width 45 height 57
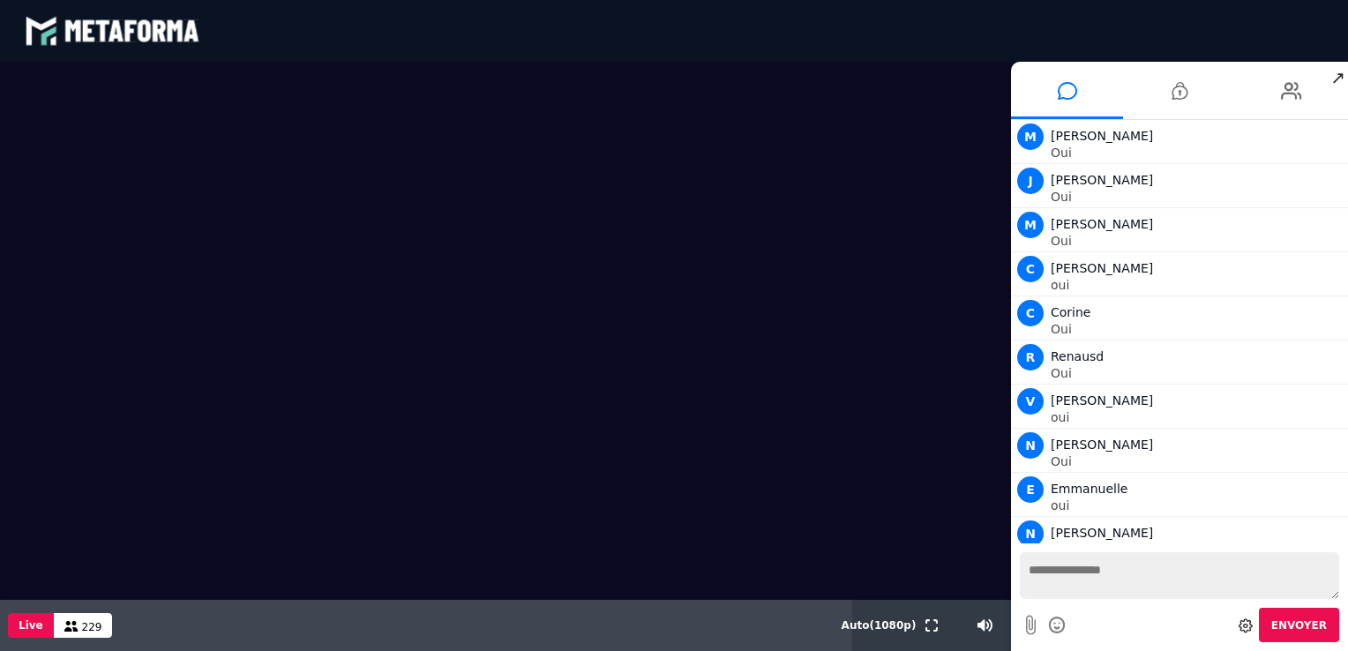
scroll to position [19966, 0]
click at [1082, 576] on textarea at bounding box center [1179, 575] width 319 height 47
type textarea "***"
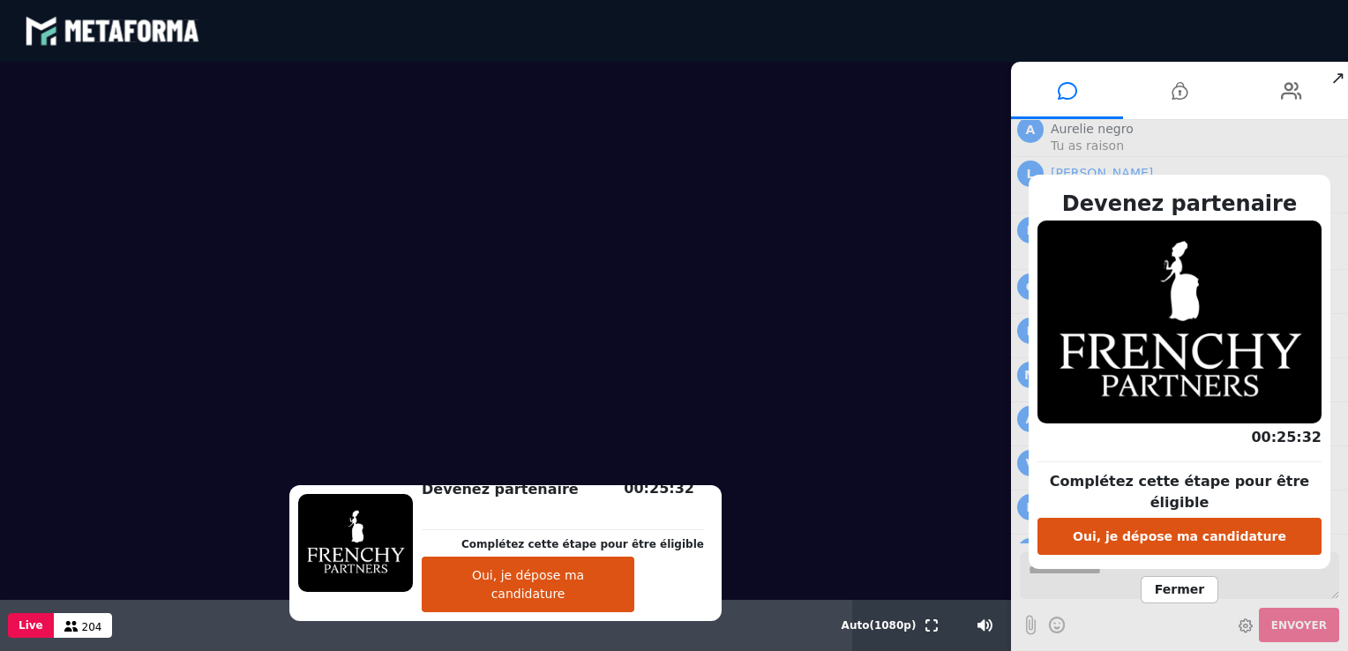
scroll to position [21296, 0]
click at [1035, 580] on div "Devenez partenaire Complétez cette étape pour être éligible Oui, je dépose ma c…" at bounding box center [1179, 385] width 337 height 531
click at [1094, 577] on div "Devenez partenaire Complétez cette étape pour être éligible Oui, je dépose ma c…" at bounding box center [1179, 385] width 337 height 531
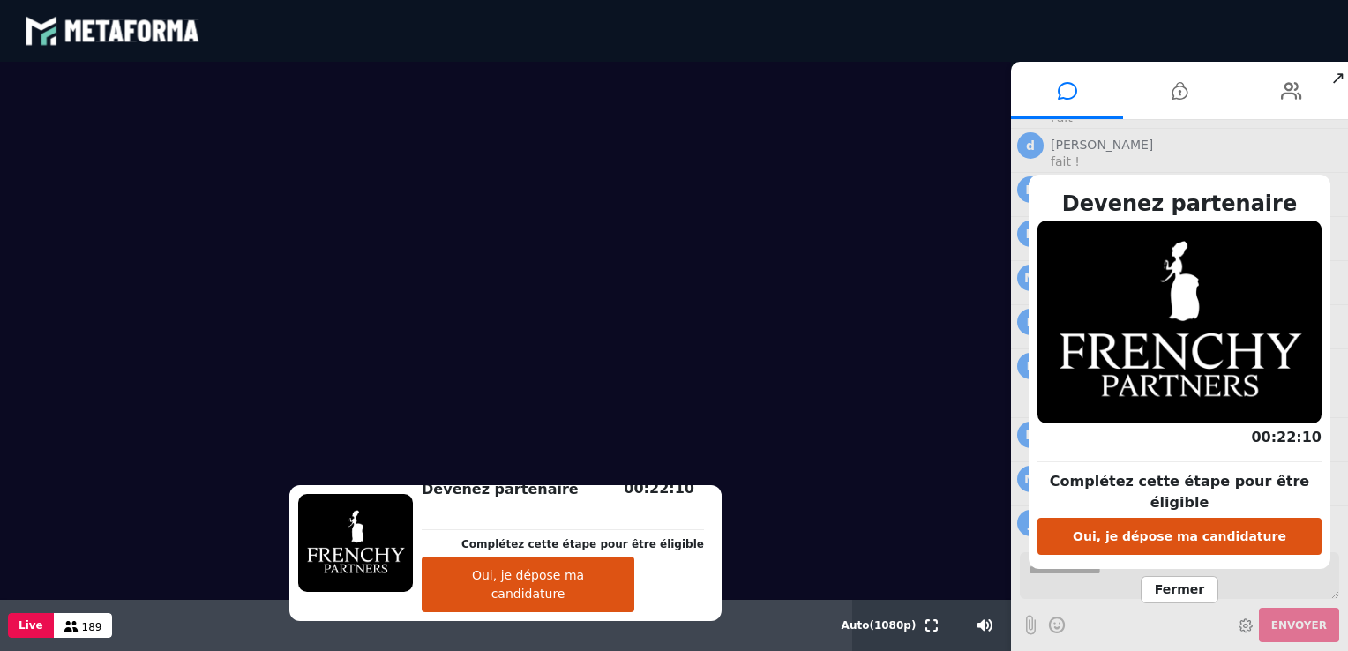
click at [1199, 527] on button "Oui, je dépose ma candidature" at bounding box center [1179, 536] width 284 height 37
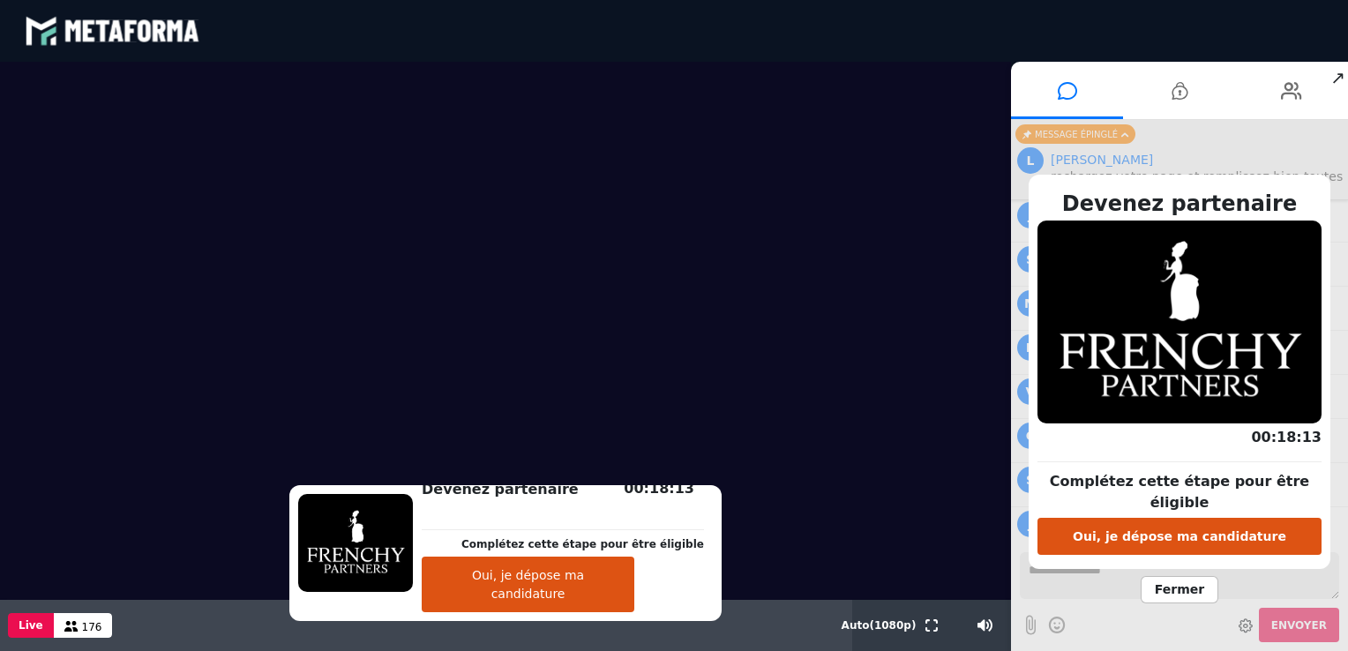
scroll to position [22714, 0]
